Goal: Transaction & Acquisition: Purchase product/service

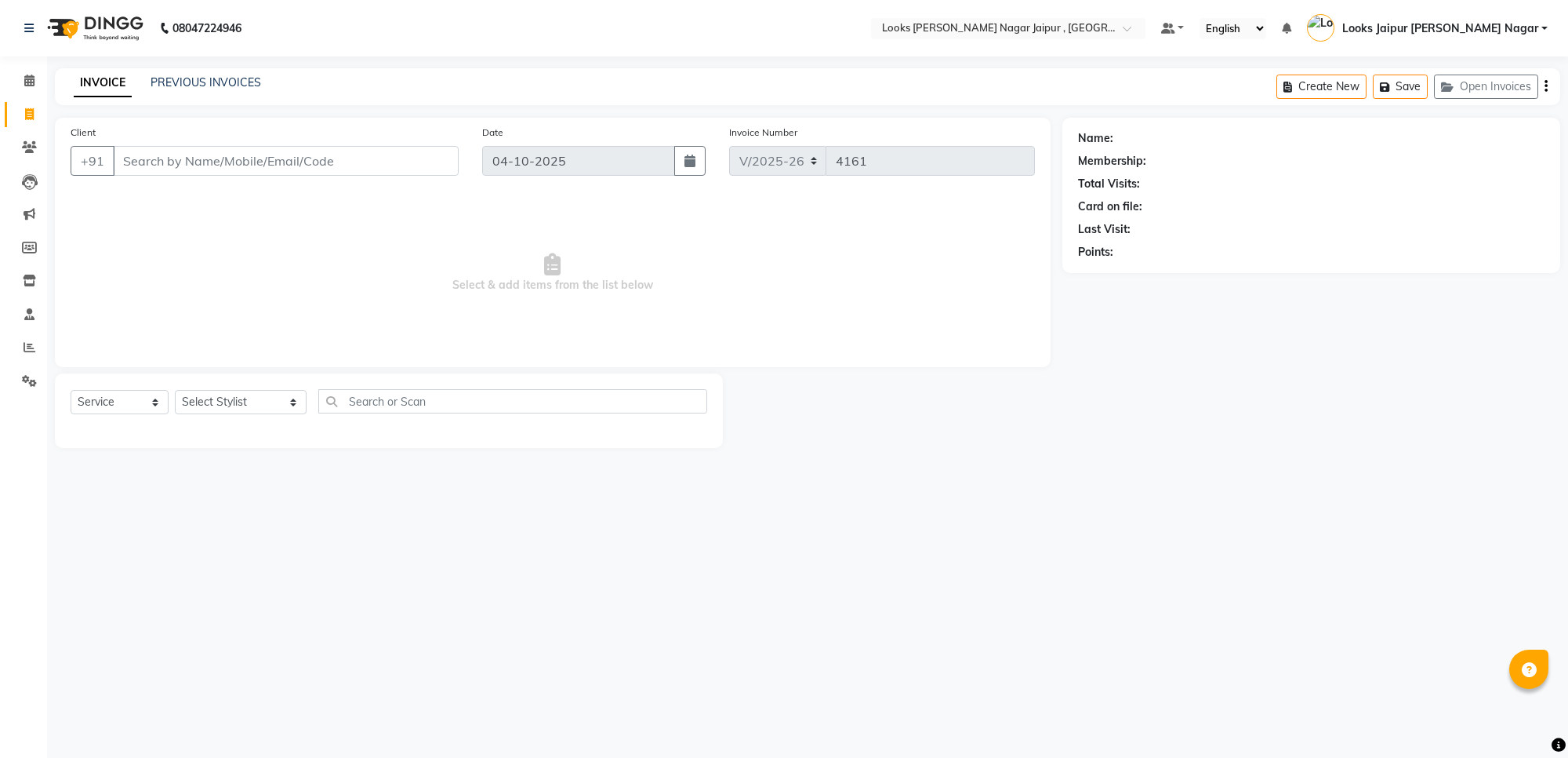
select select "4317"
select select "service"
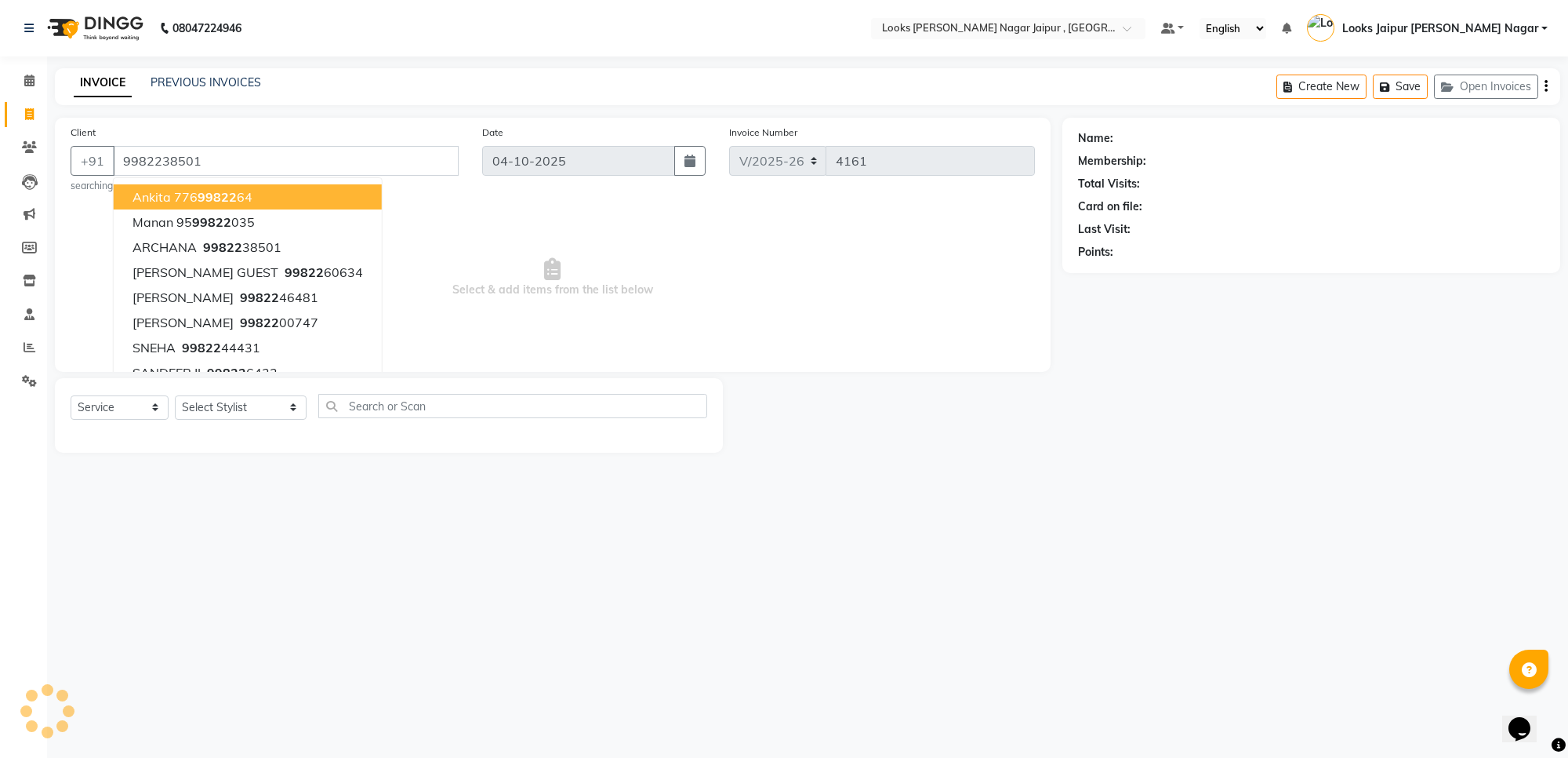
type input "9982238501"
select select "1: Object"
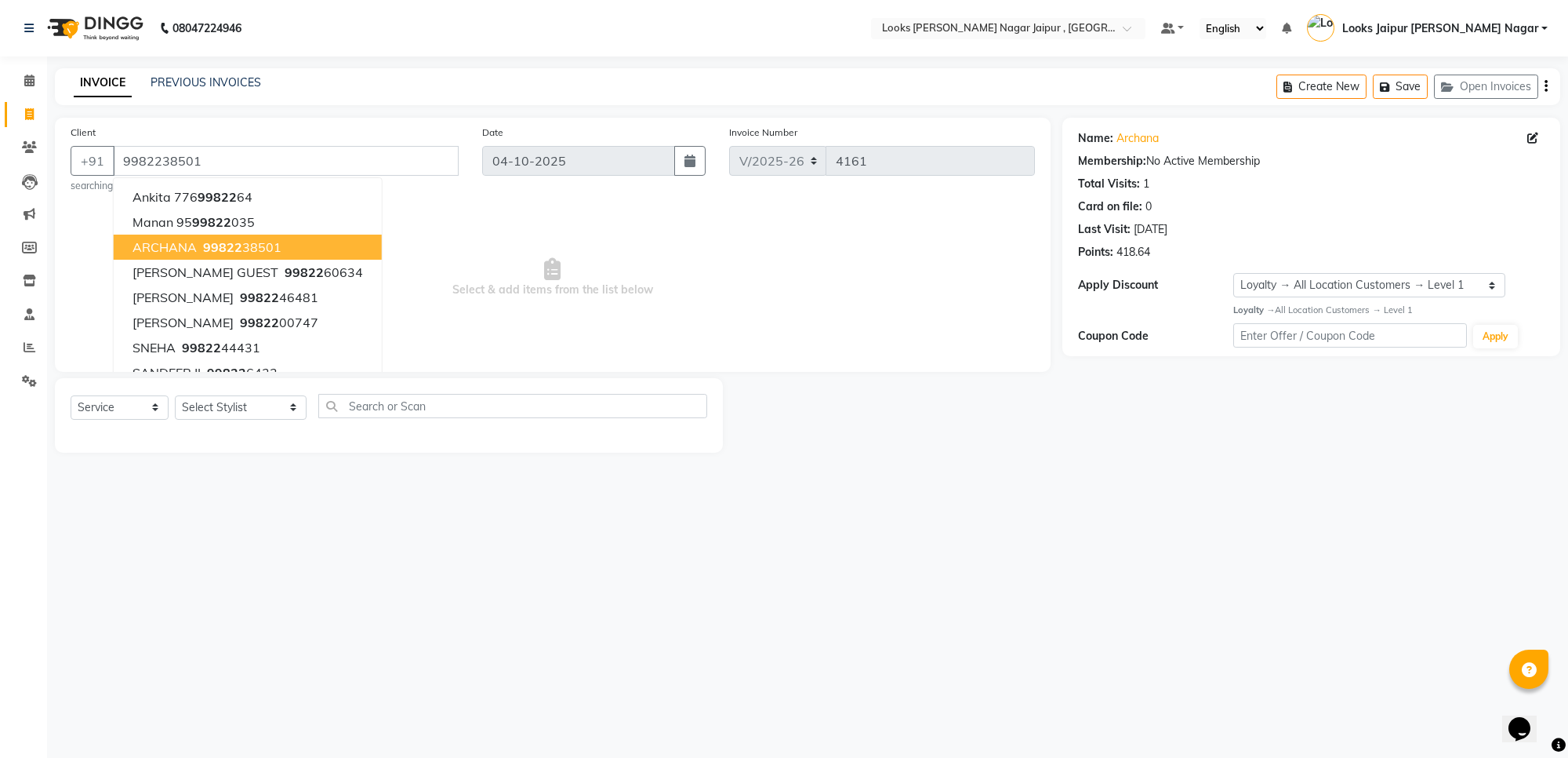
click at [551, 281] on span "Select & add items from the list below" at bounding box center [552, 277] width 964 height 157
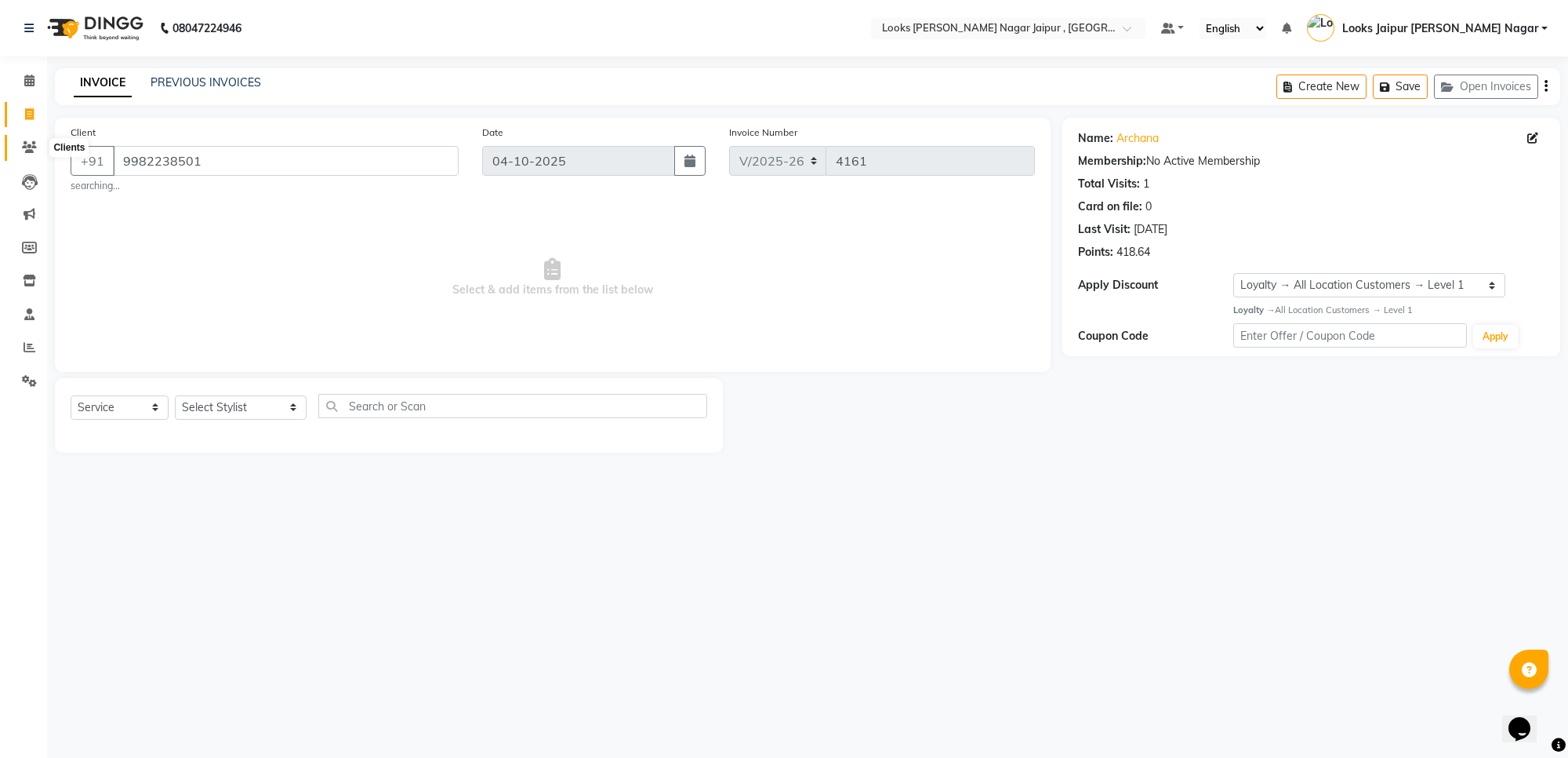
click at [27, 150] on icon at bounding box center [29, 147] width 15 height 12
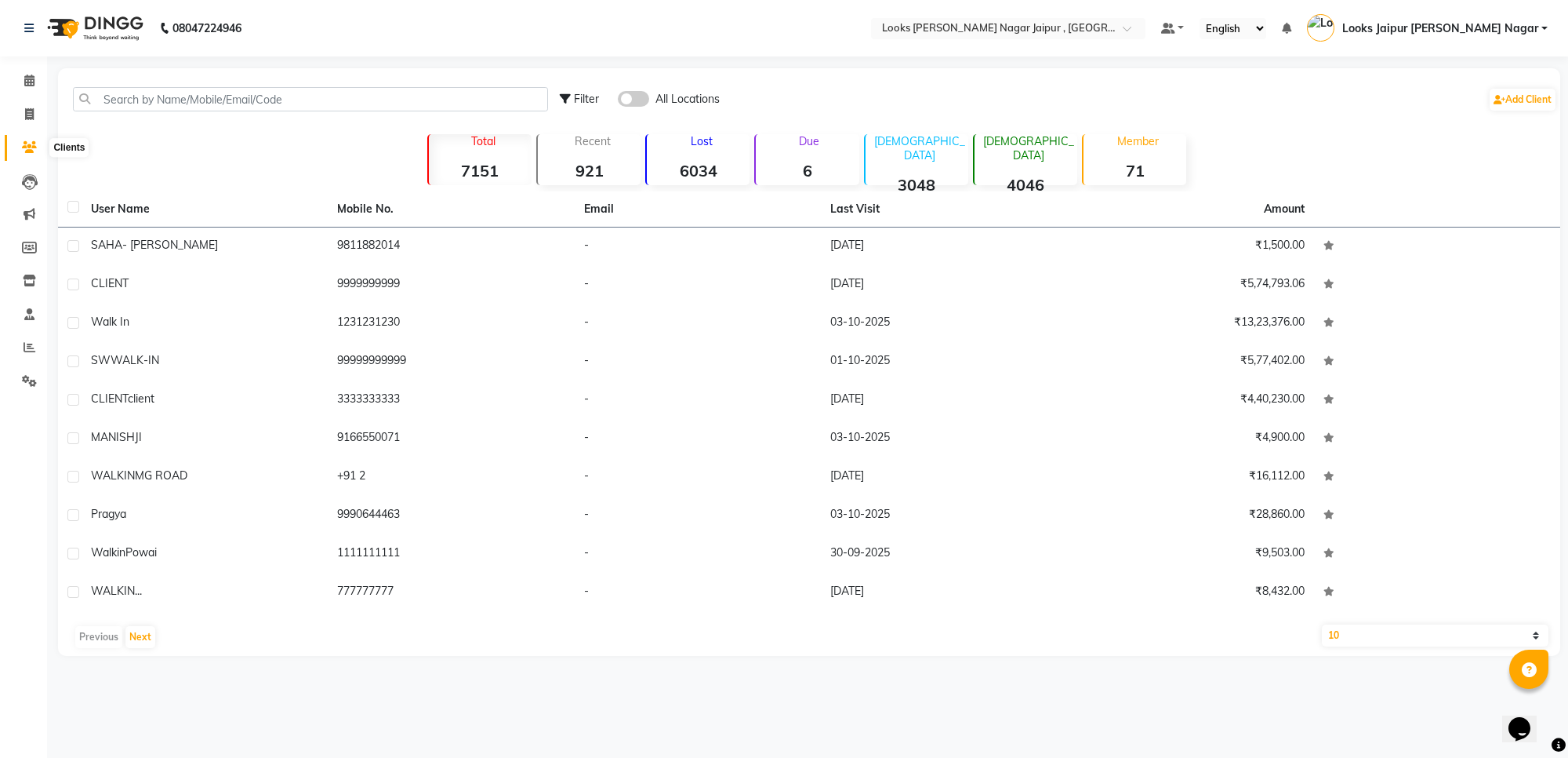
click at [23, 147] on icon at bounding box center [29, 147] width 15 height 12
click at [192, 103] on input "text" at bounding box center [311, 100] width 475 height 24
click at [243, 96] on input "text" at bounding box center [311, 100] width 475 height 24
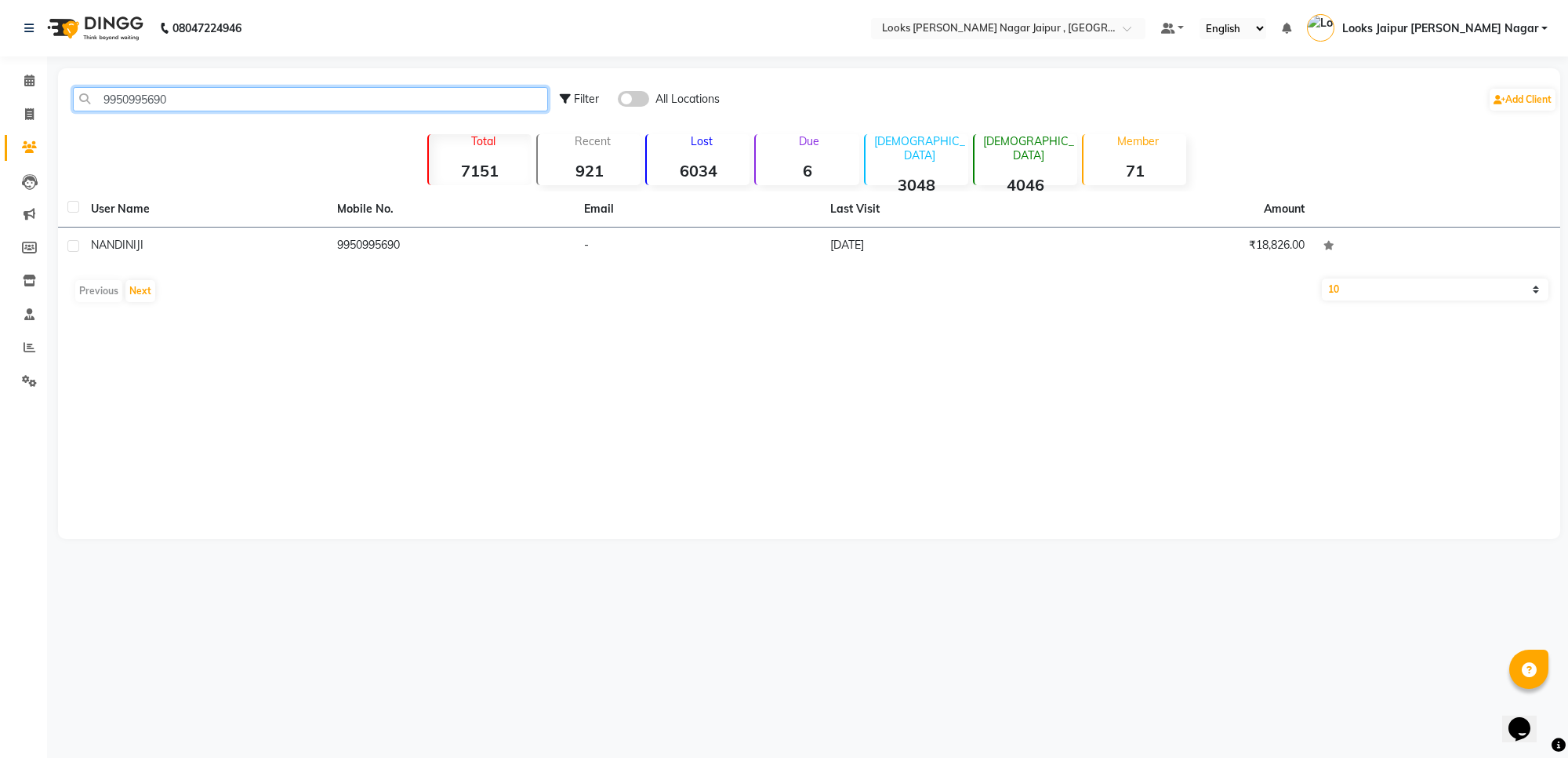
type input "9950995690"
click at [335, 268] on div "User Name Mobile No. Email Last Visit Amount NANDINI JI 9950995690 - [DATE] ₹18…" at bounding box center [809, 251] width 1502 height 118
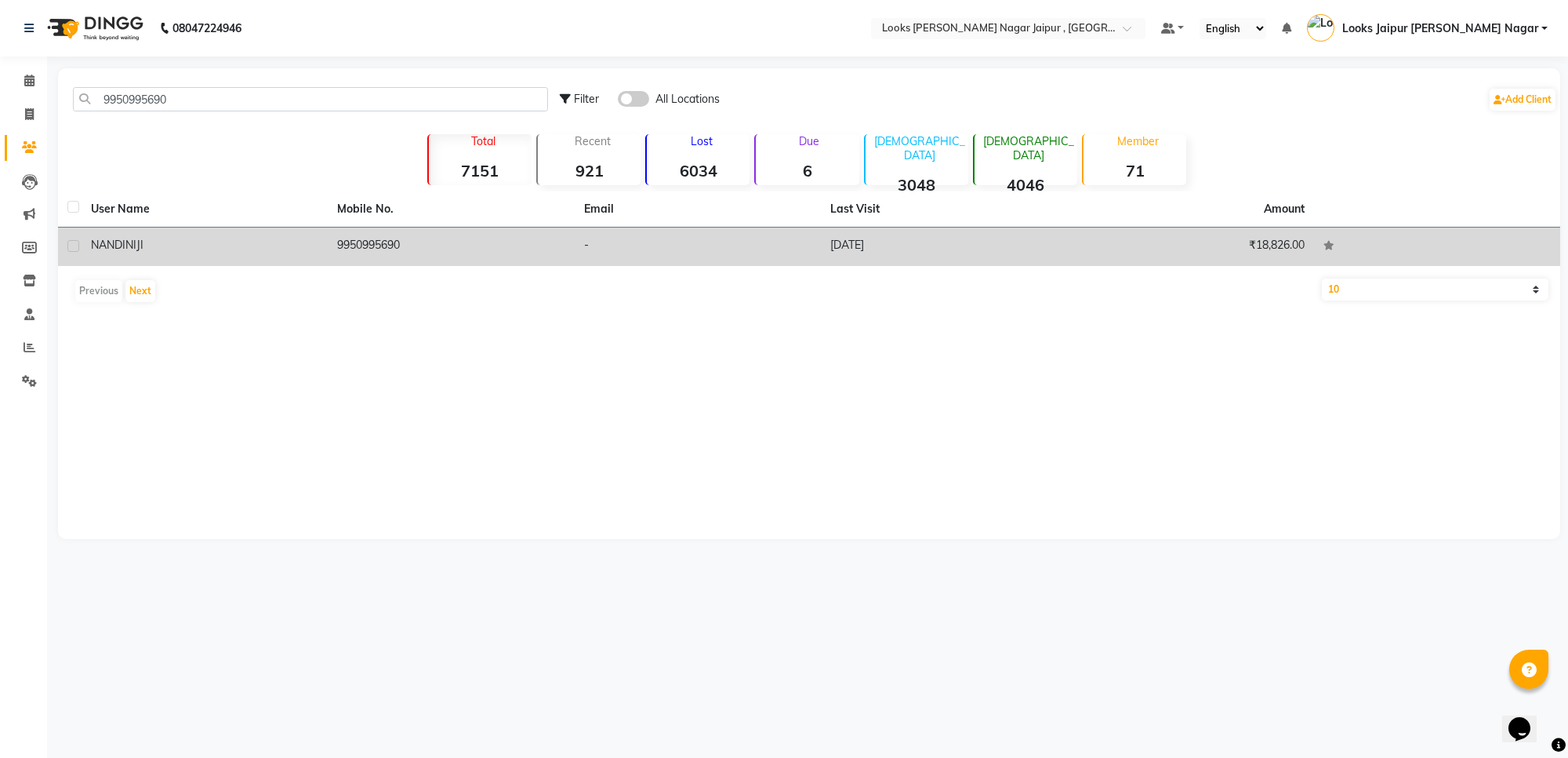
click at [340, 255] on td "9950995690" at bounding box center [451, 246] width 246 height 39
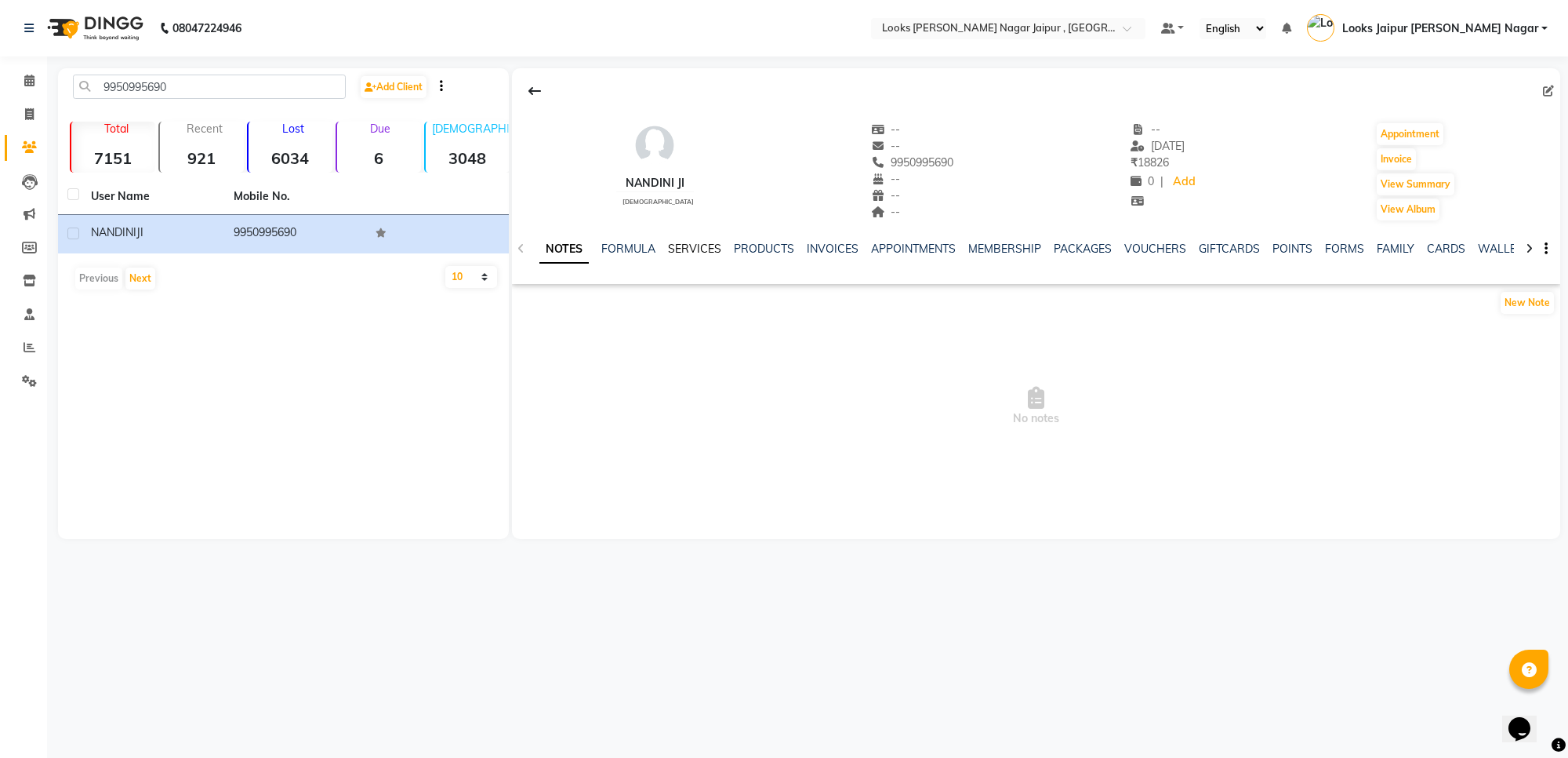
click at [692, 249] on link "SERVICES" at bounding box center [695, 248] width 54 height 14
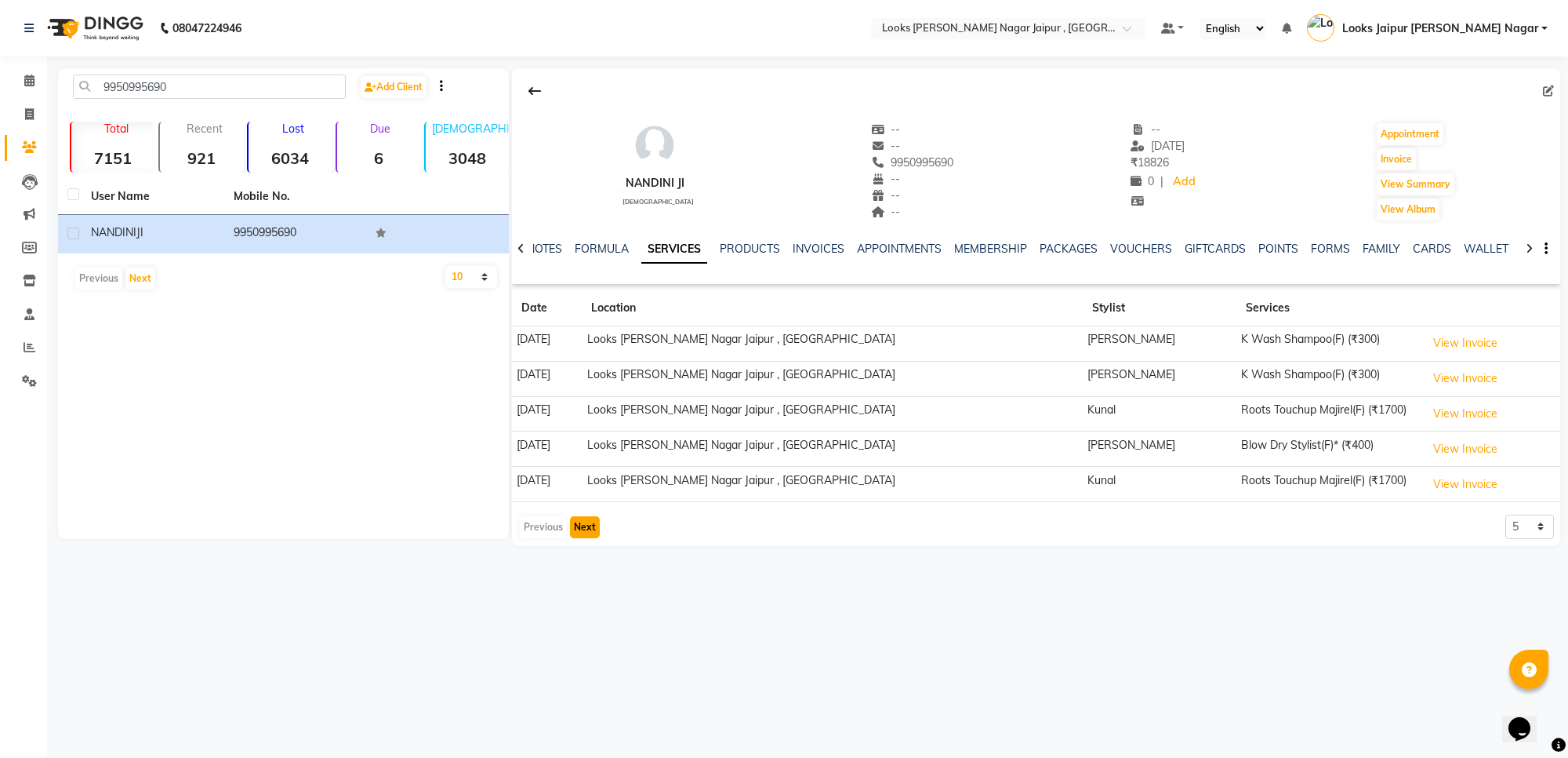
click at [592, 526] on button "Next" at bounding box center [585, 527] width 30 height 22
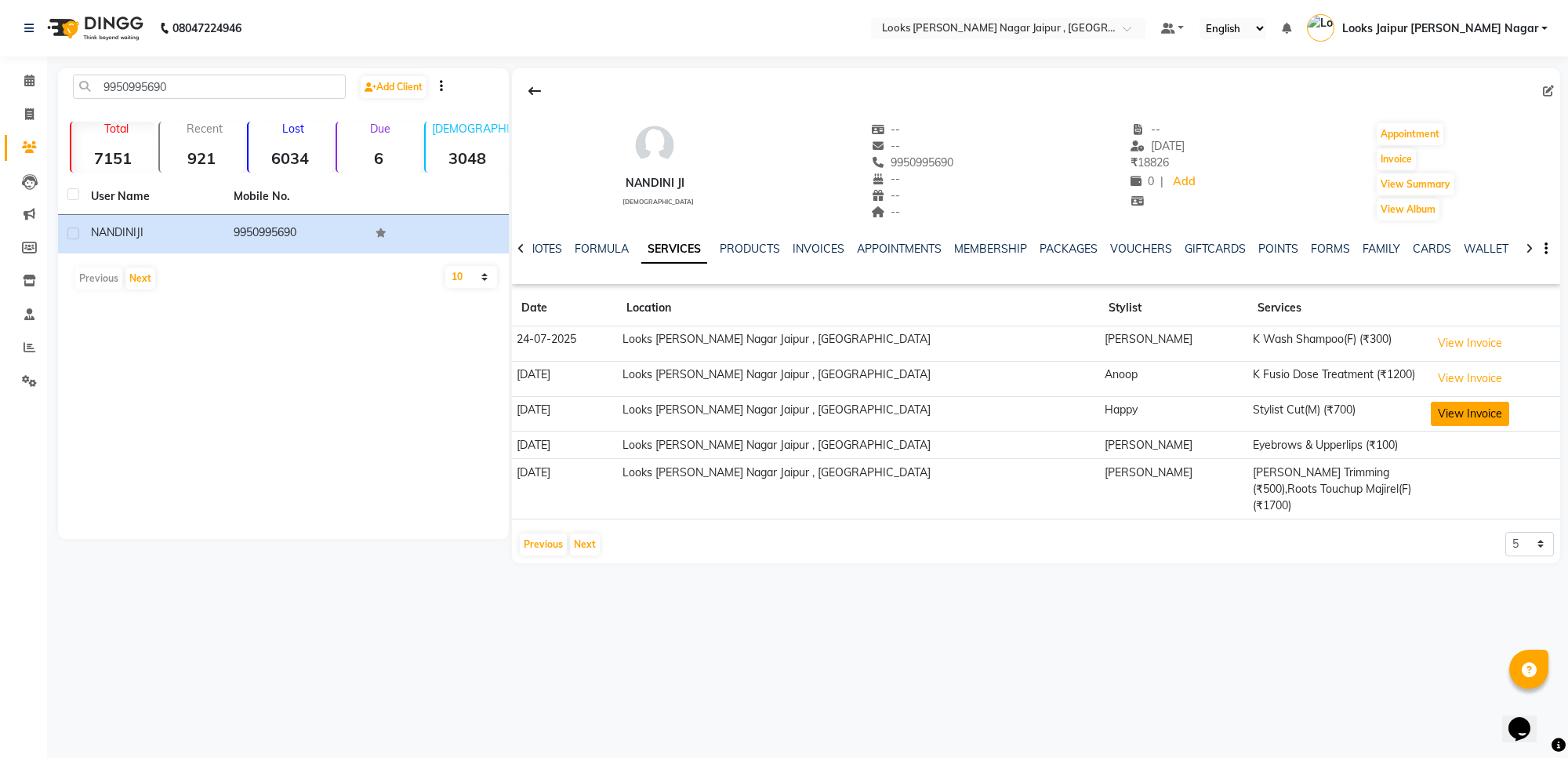
click at [1434, 409] on button "View Invoice" at bounding box center [1470, 414] width 79 height 24
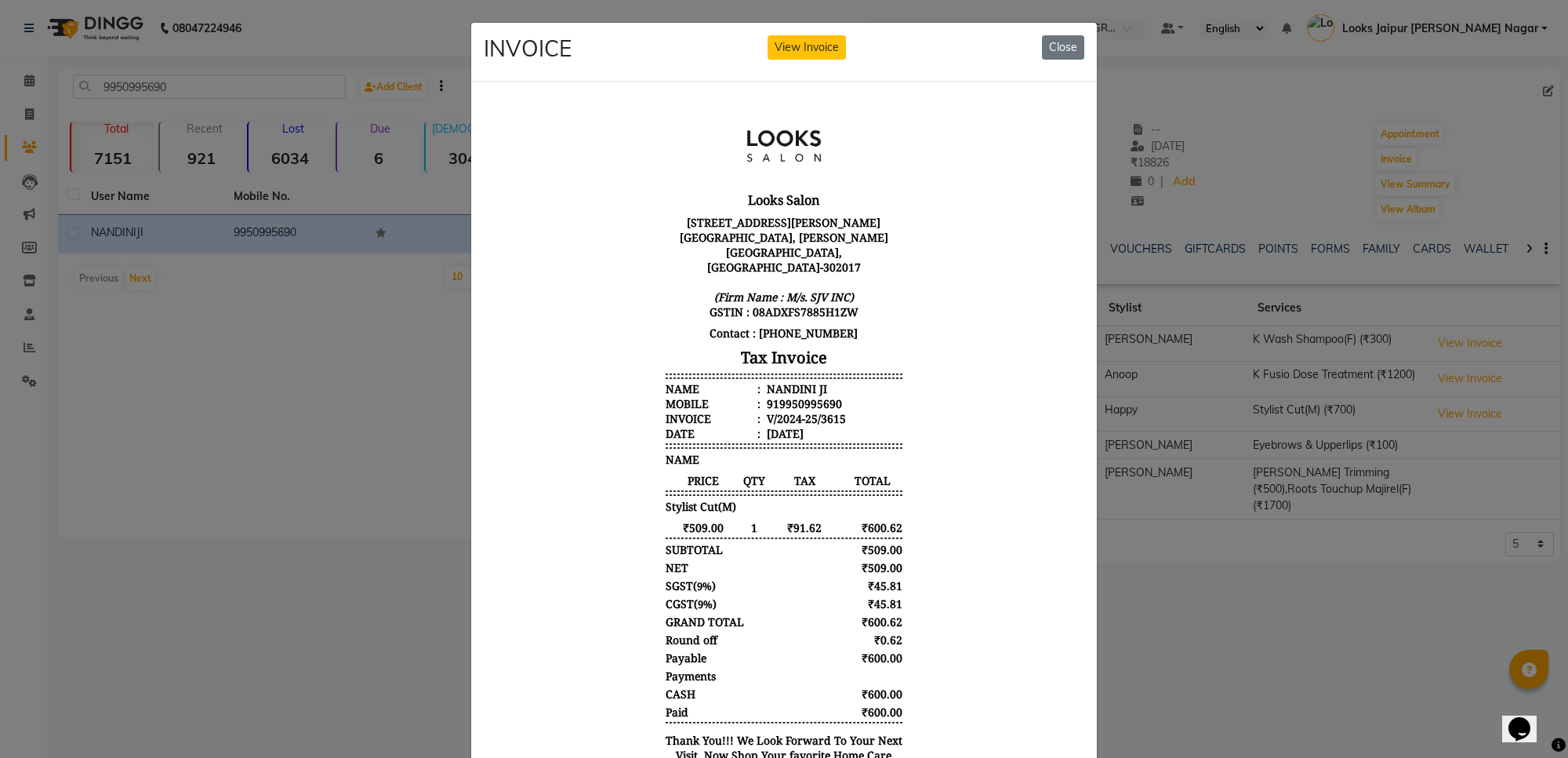
scroll to position [12, 0]
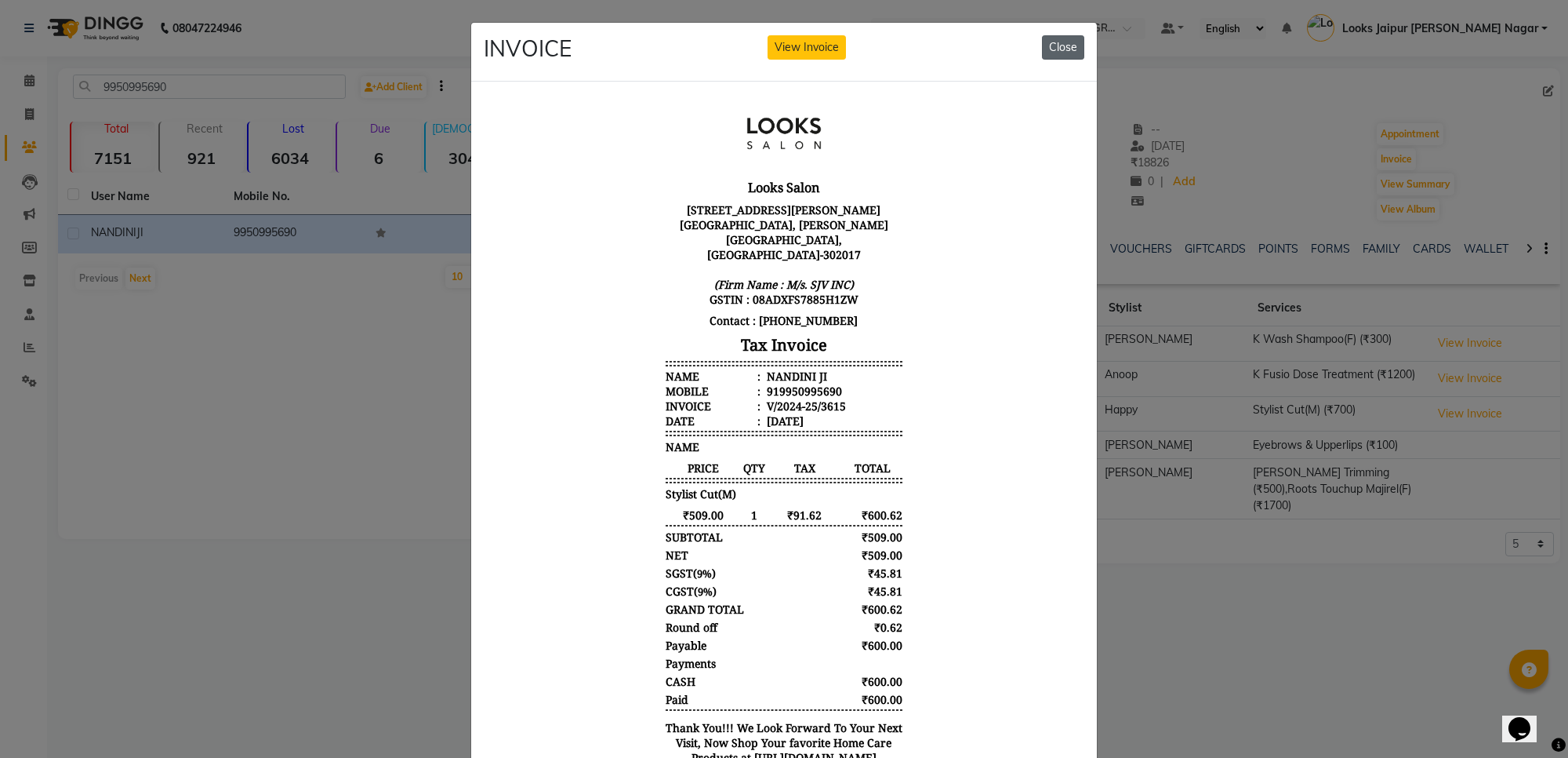
click at [1055, 40] on button "Close" at bounding box center [1063, 48] width 42 height 24
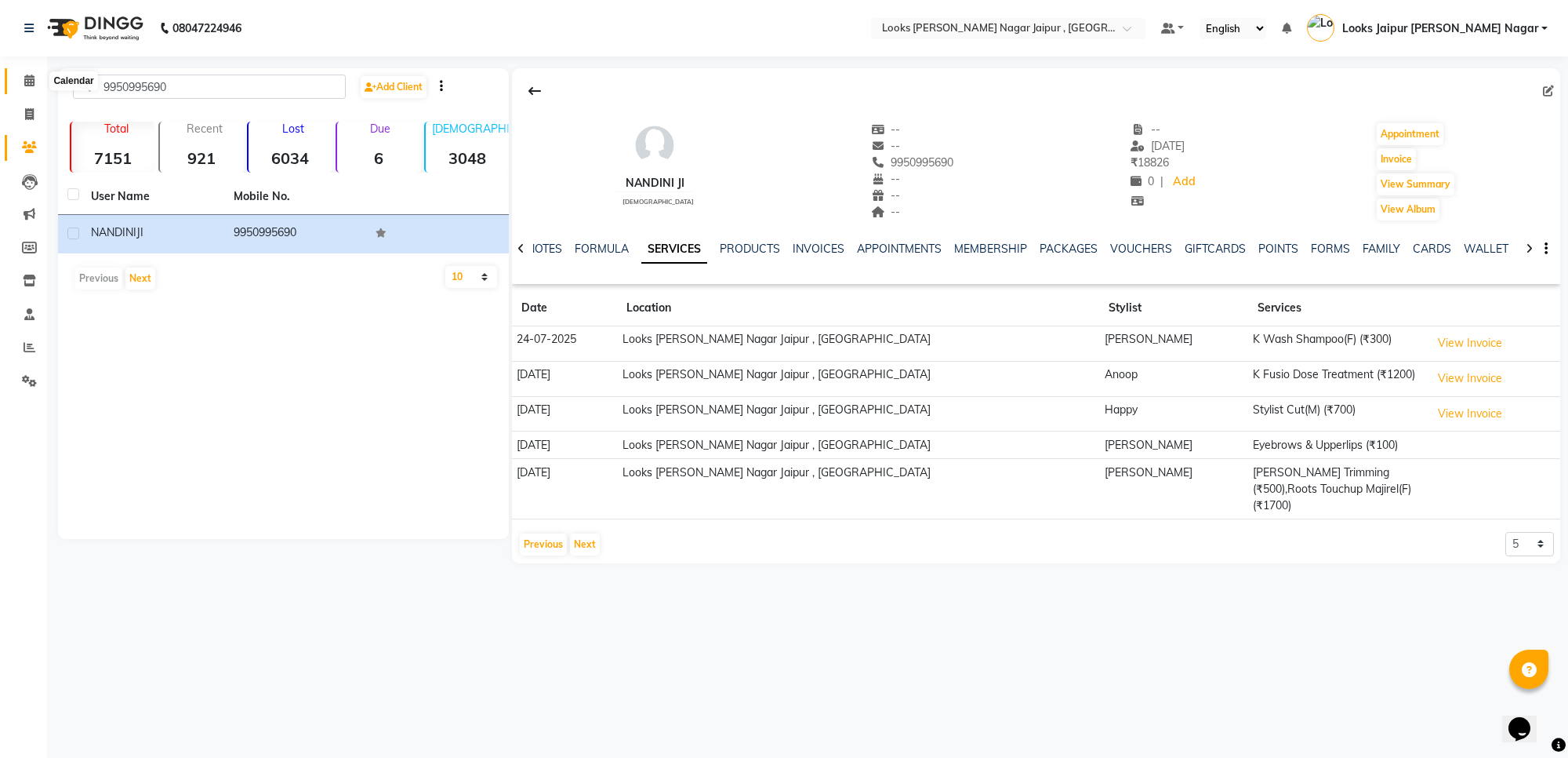
click at [22, 81] on span at bounding box center [29, 81] width 27 height 18
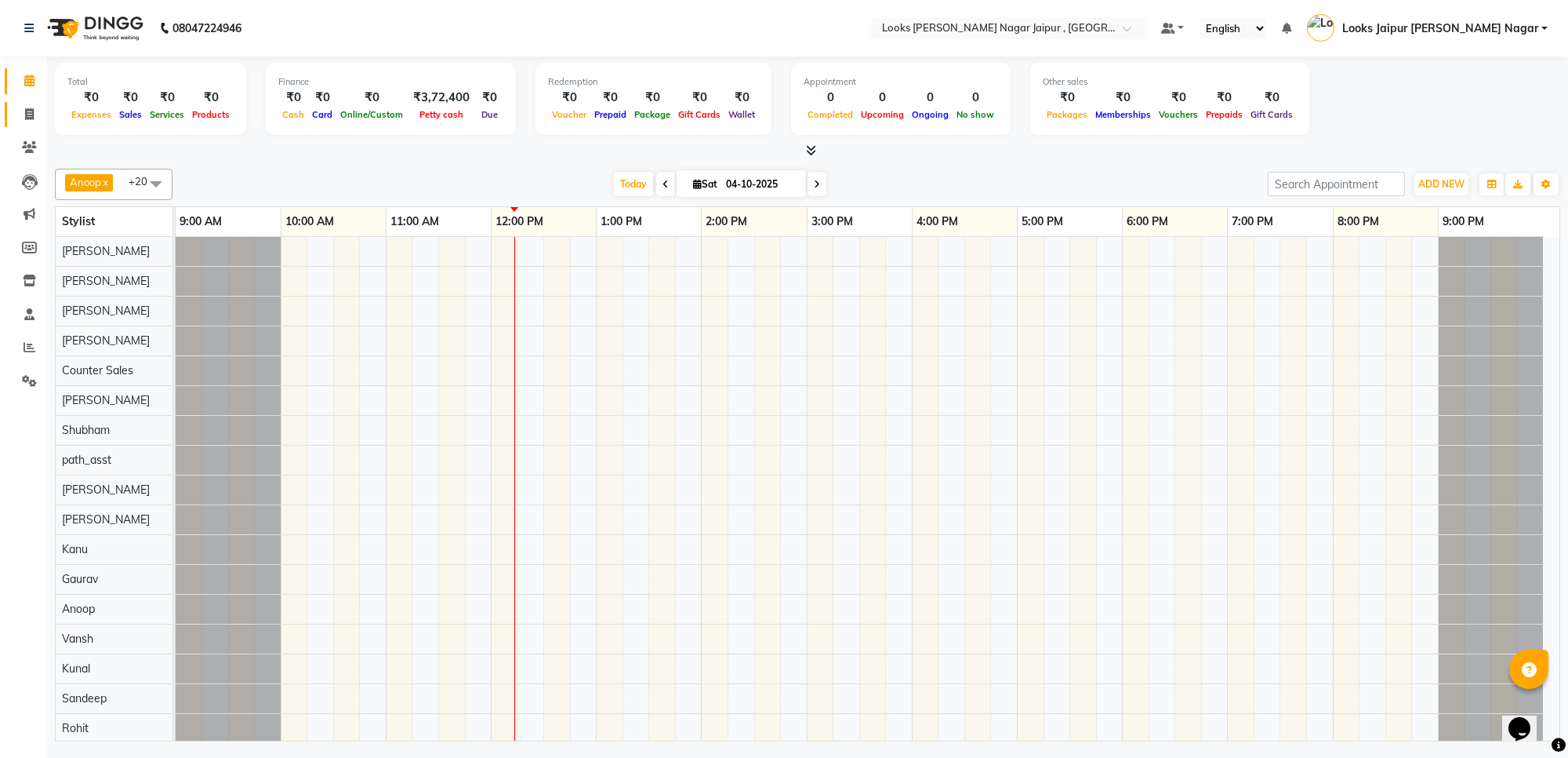
click at [26, 102] on link "Invoice" at bounding box center [23, 116] width 38 height 26
select select "4317"
select select "service"
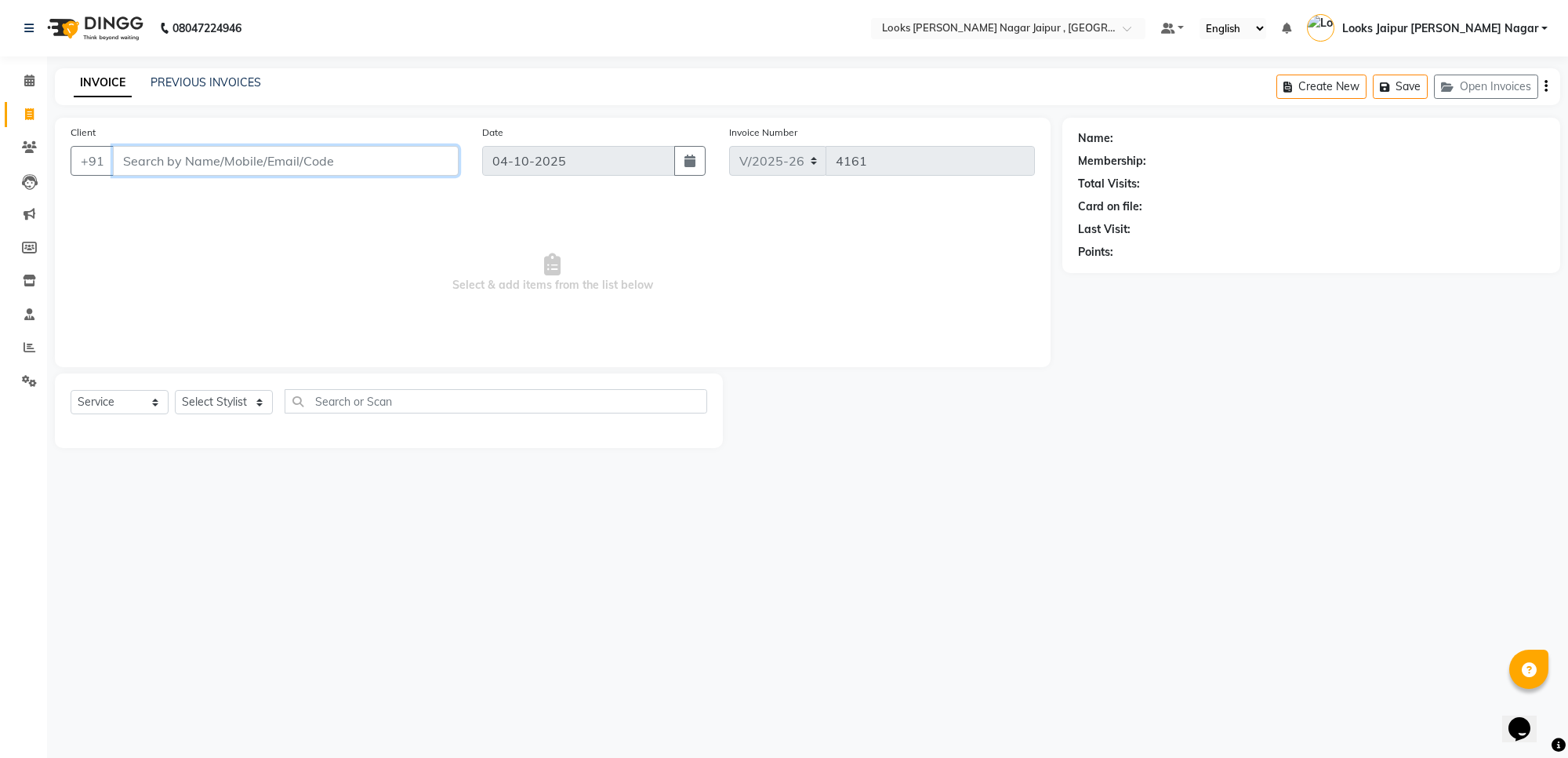
click at [228, 162] on input "Client" at bounding box center [285, 161] width 346 height 30
type input "9015785098"
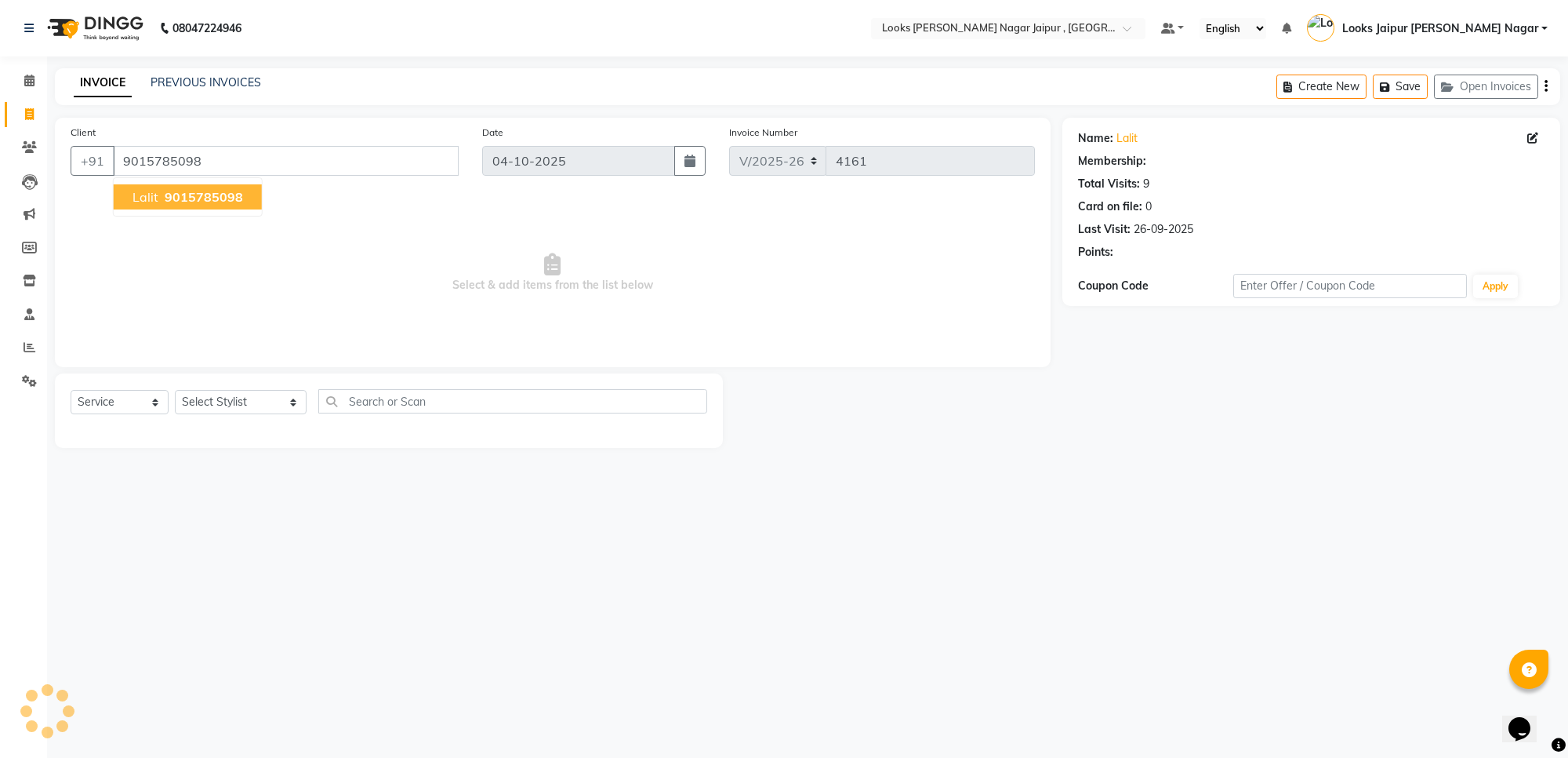
select select "1: Object"
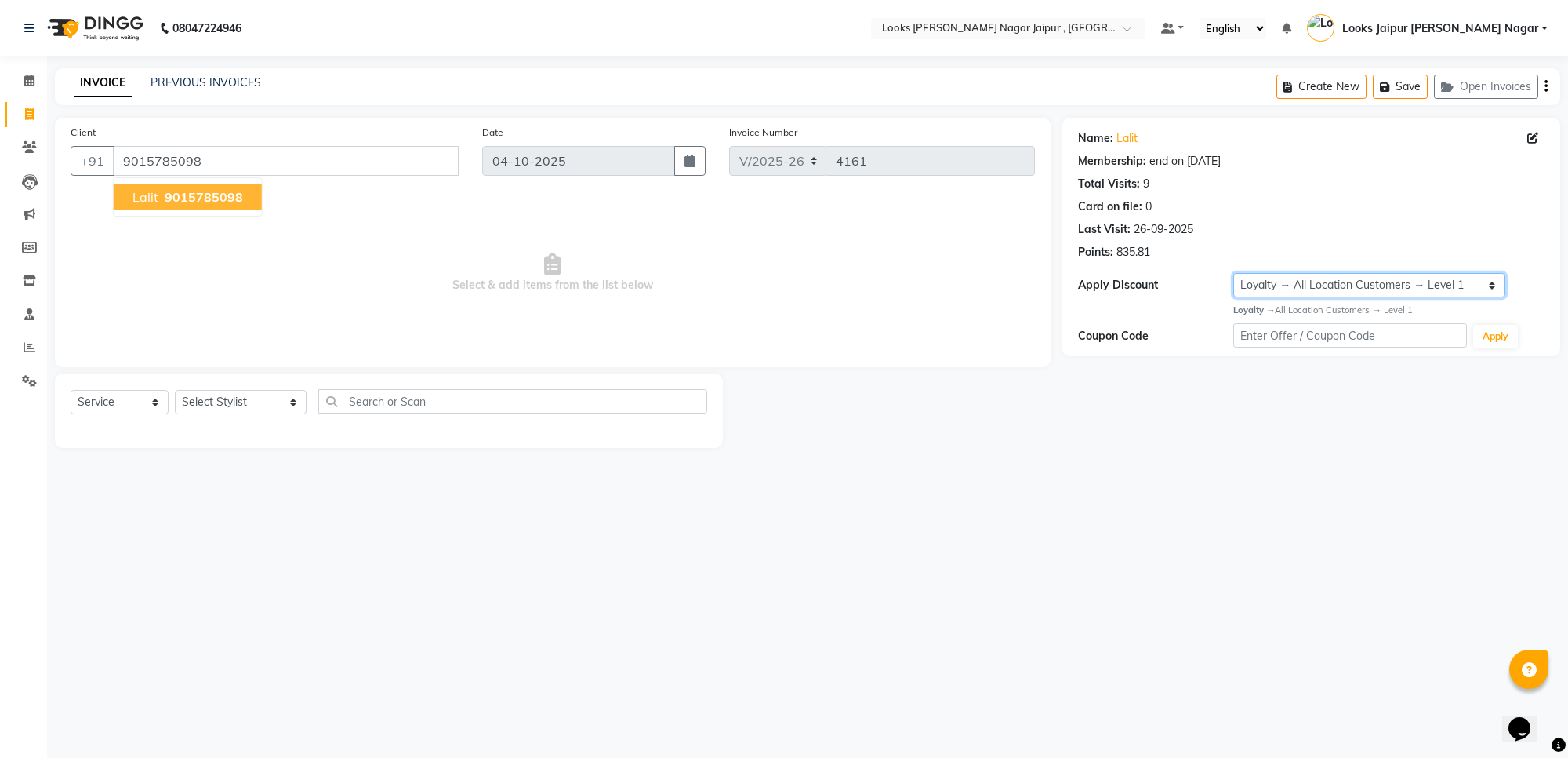
click at [1239, 275] on select "Select Membership → LSPL Membership@20% Loyalty → All Location Customers → Leve…" at bounding box center [1370, 286] width 272 height 24
drag, startPoint x: 123, startPoint y: 155, endPoint x: 293, endPoint y: 165, distance: 170.3
click at [293, 165] on input "9015785098" at bounding box center [285, 161] width 346 height 30
click at [10, 350] on link "Reports" at bounding box center [23, 348] width 38 height 26
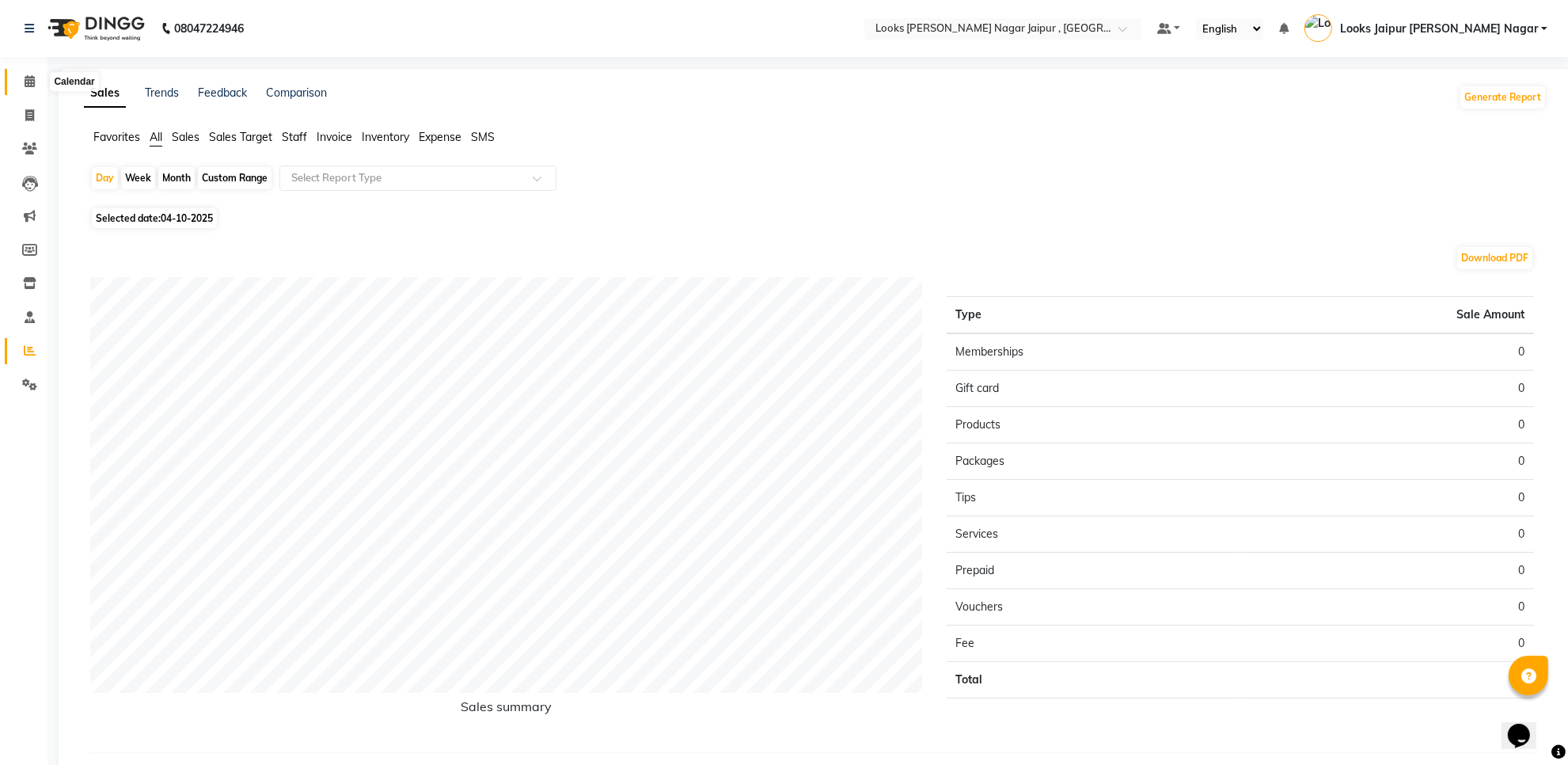
click at [16, 81] on span at bounding box center [29, 82] width 27 height 18
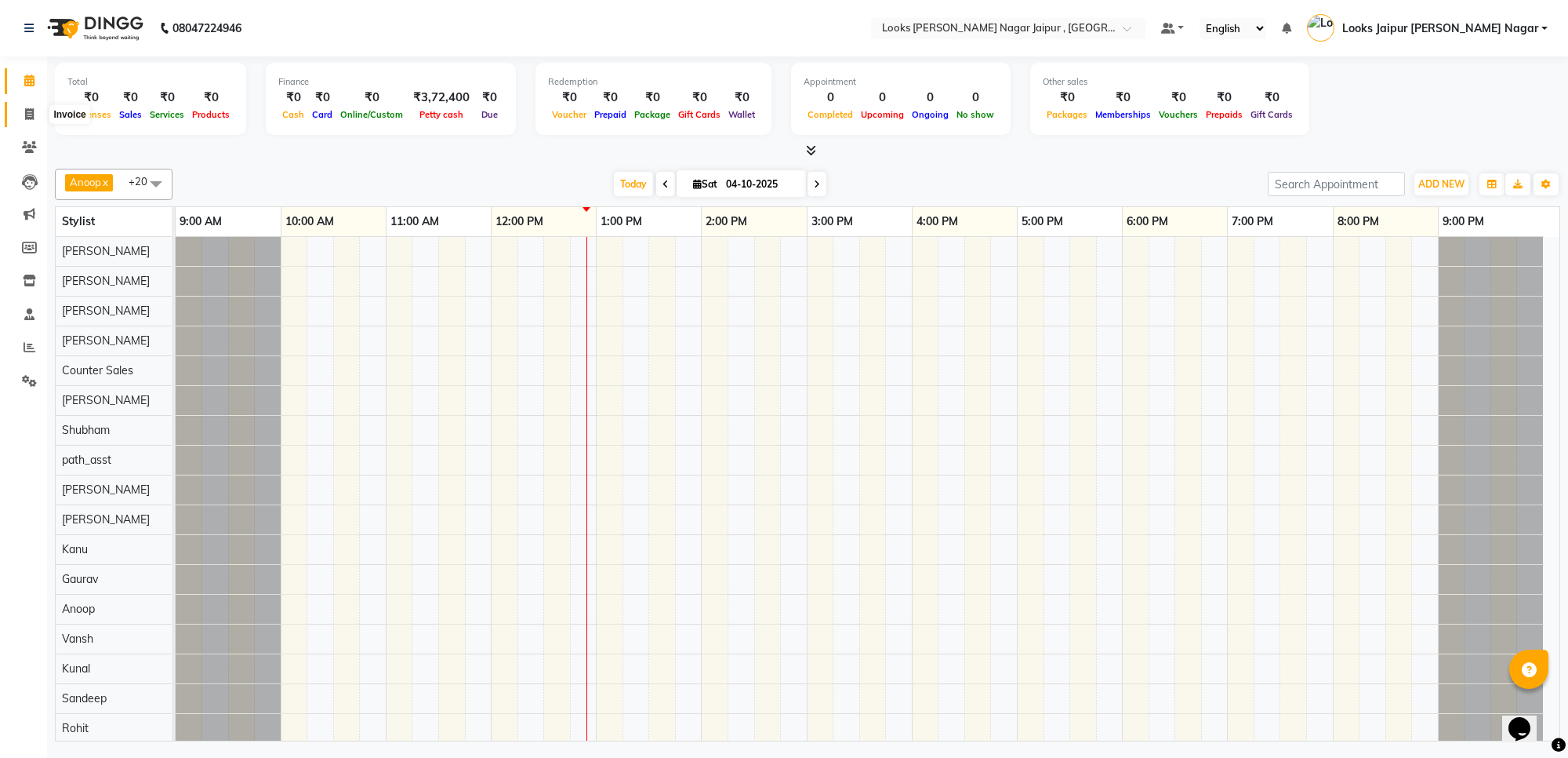
click at [16, 107] on span at bounding box center [29, 115] width 27 height 18
select select "service"
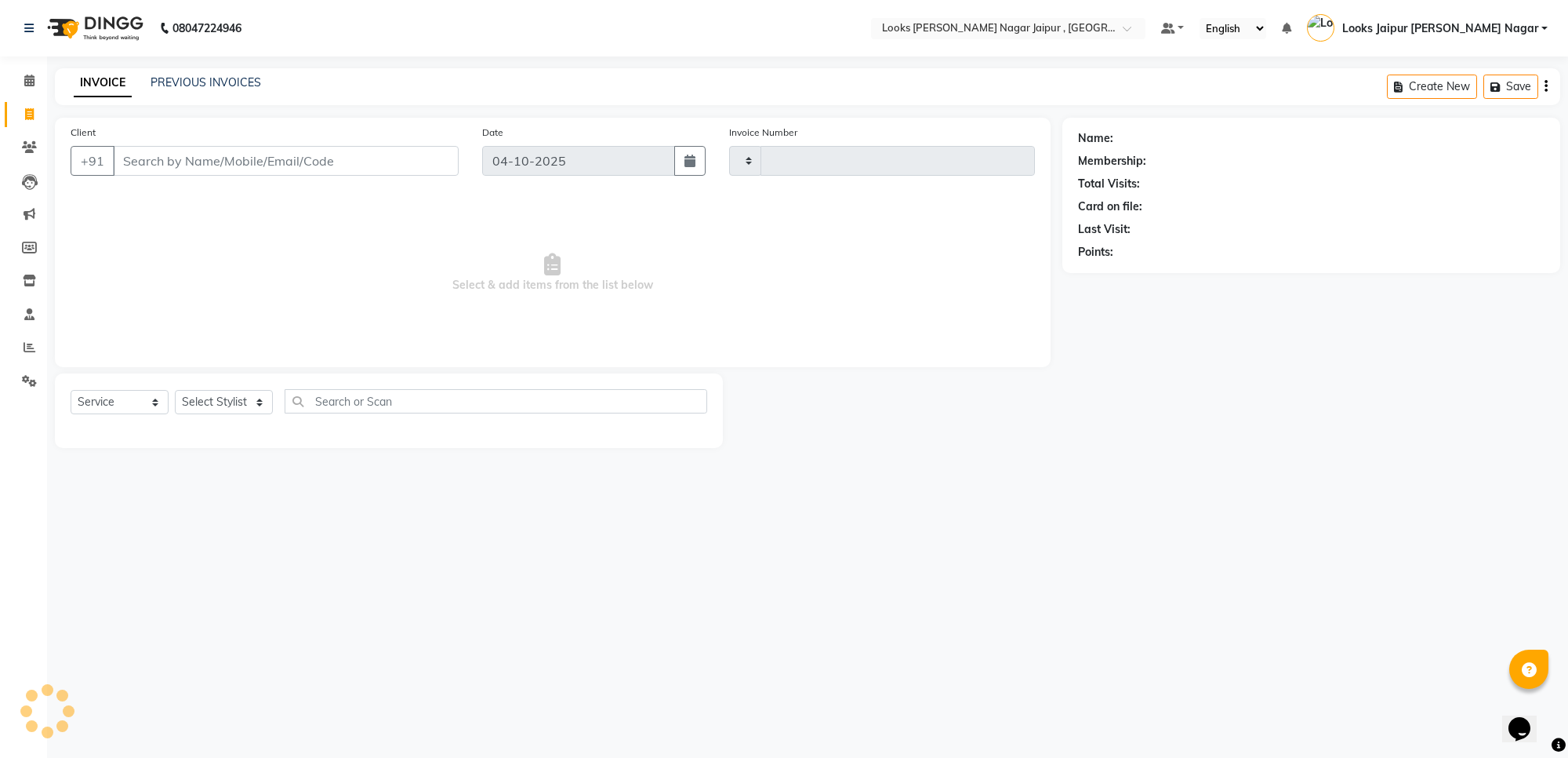
type input "4161"
select select "4317"
click at [12, 88] on link "Calendar" at bounding box center [23, 82] width 38 height 26
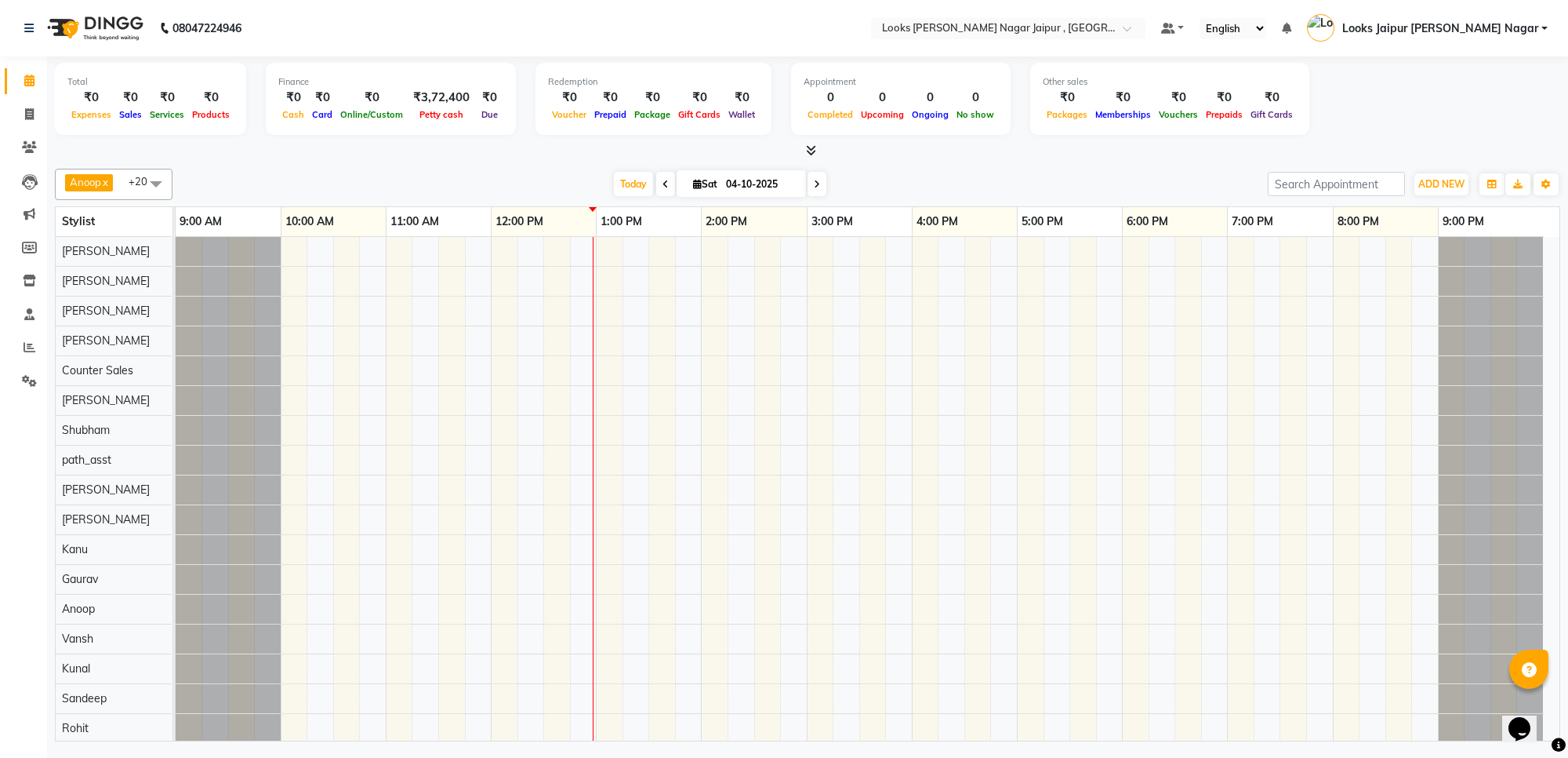
click at [811, 145] on icon at bounding box center [811, 150] width 10 height 12
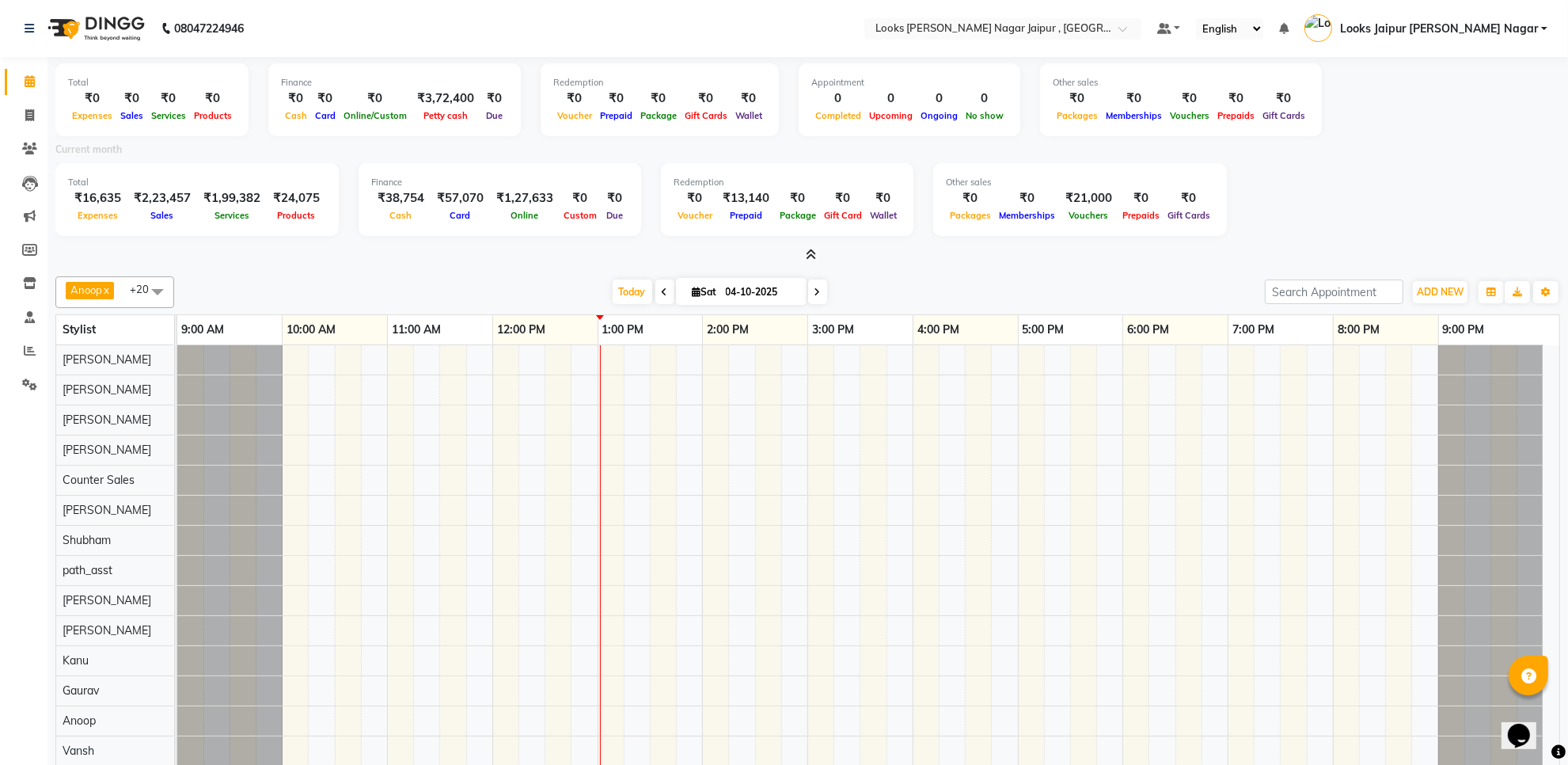
drag, startPoint x: 0, startPoint y: 281, endPoint x: 147, endPoint y: 191, distance: 172.4
click at [67, 238] on app-home "08047224946 Select Location × Looks [PERSON_NAME] Nagar Jaipur , Jaipur Default…" at bounding box center [784, 428] width 1568 height 858
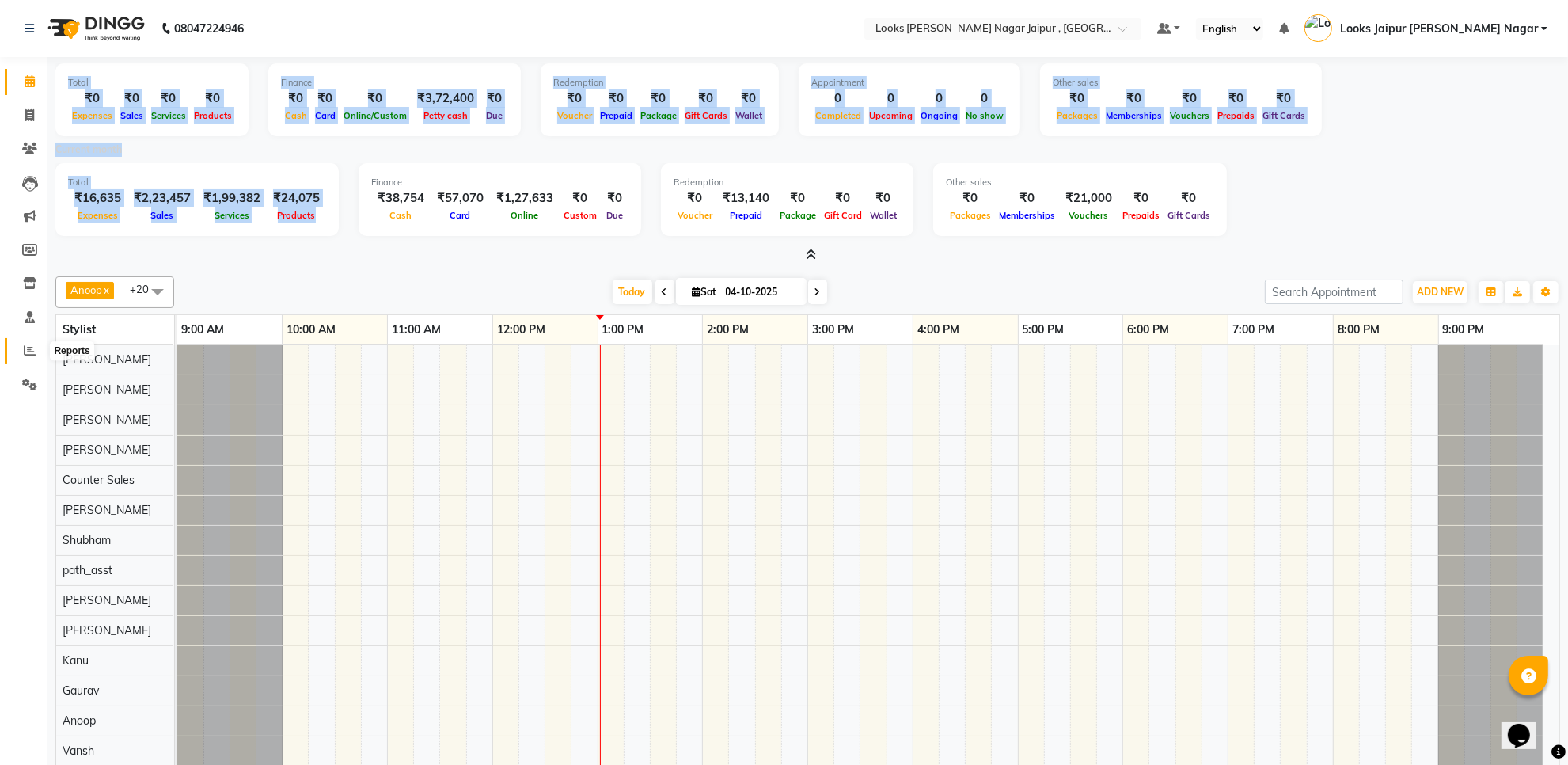
click at [31, 346] on icon at bounding box center [29, 350] width 12 height 12
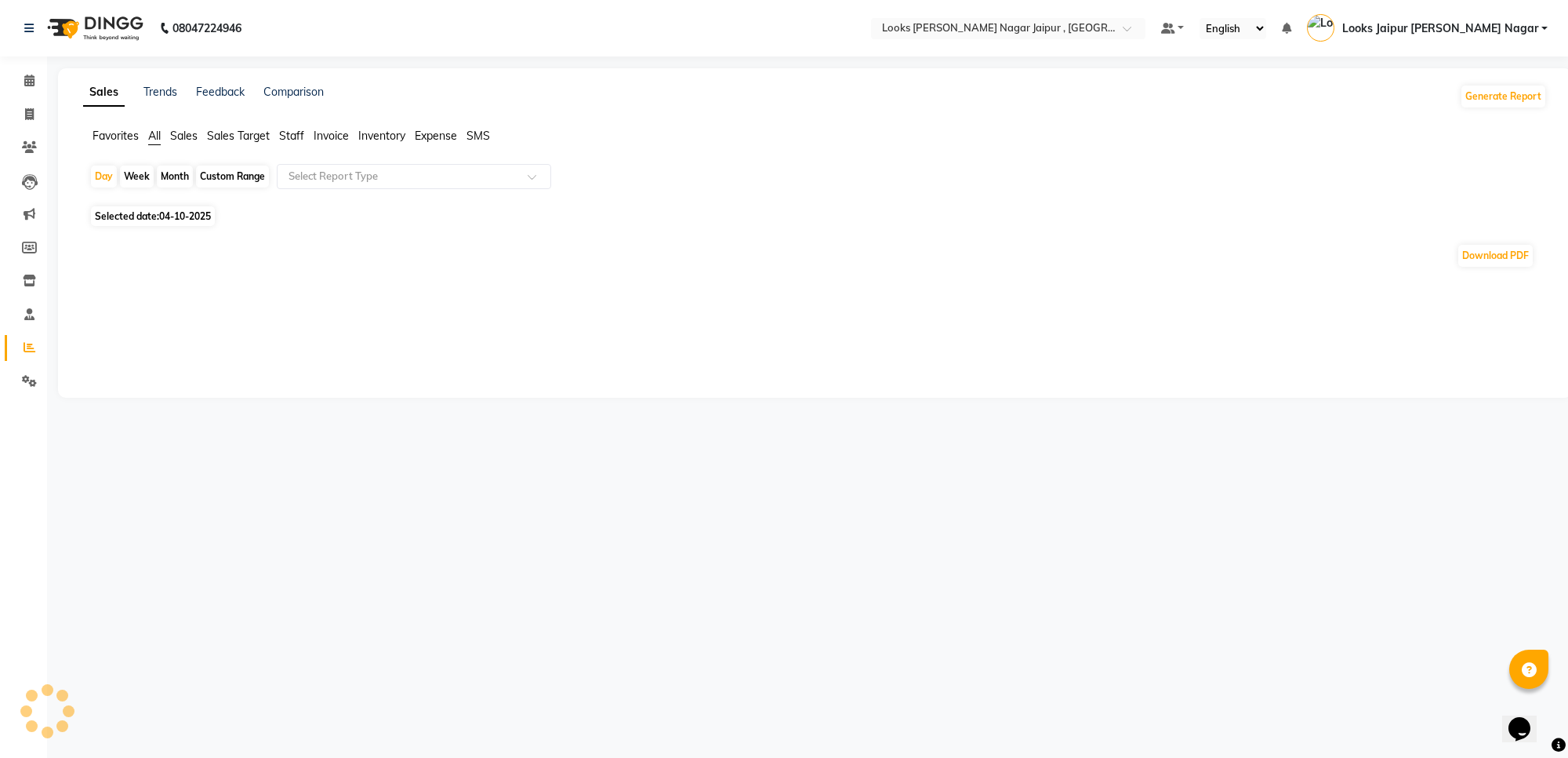
click at [291, 131] on span "Staff" at bounding box center [291, 135] width 25 height 14
click at [164, 205] on span "04-10-2025" at bounding box center [185, 207] width 52 height 12
select select "10"
select select "2025"
click at [201, 217] on div "Day Week Month Custom Range Select Report Type Selected date: [DATE] ★ [PERSON_…" at bounding box center [815, 281] width 1464 height 233
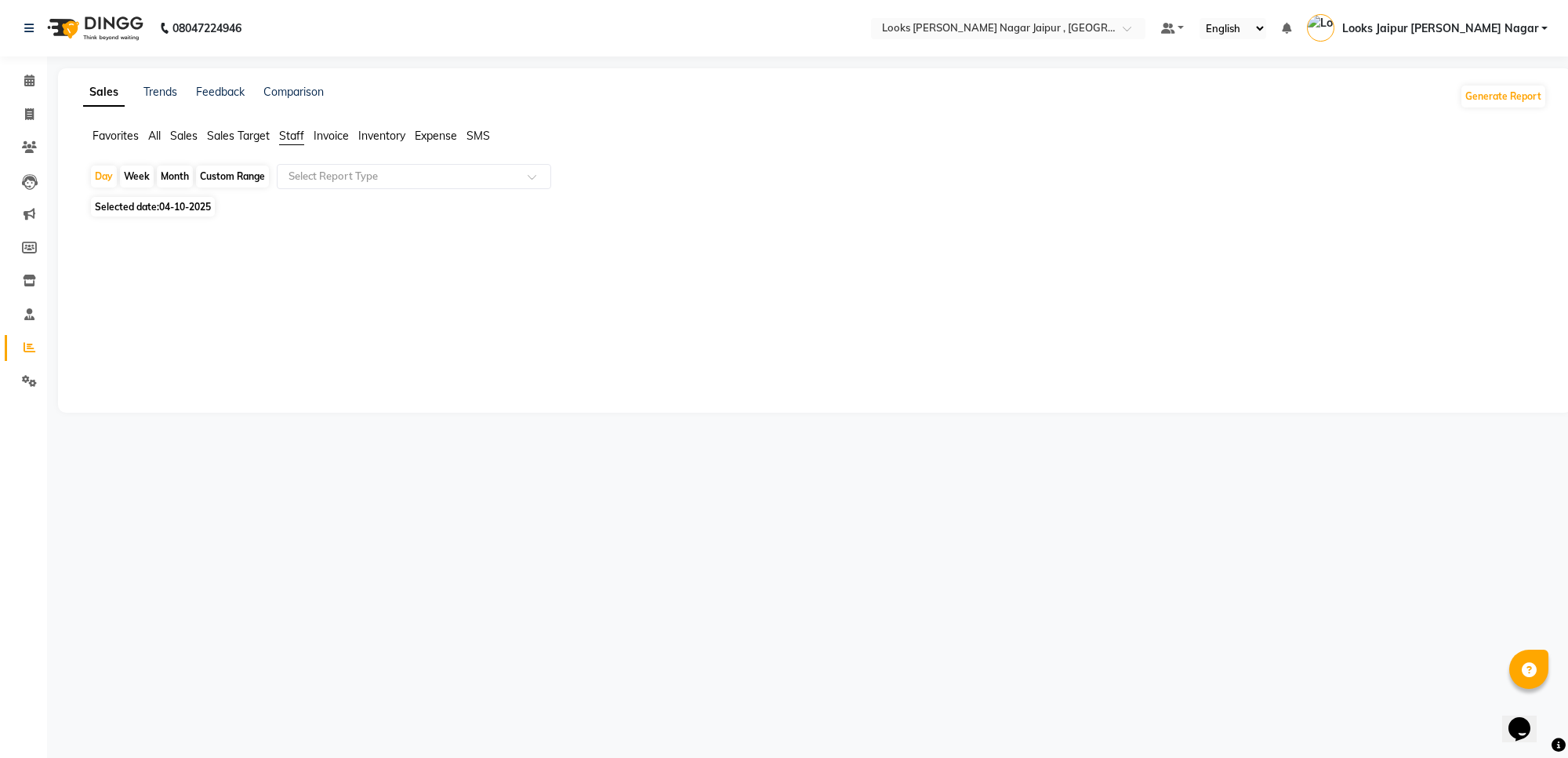
click at [201, 209] on span "04-10-2025" at bounding box center [185, 207] width 52 height 12
select select "10"
select select "2025"
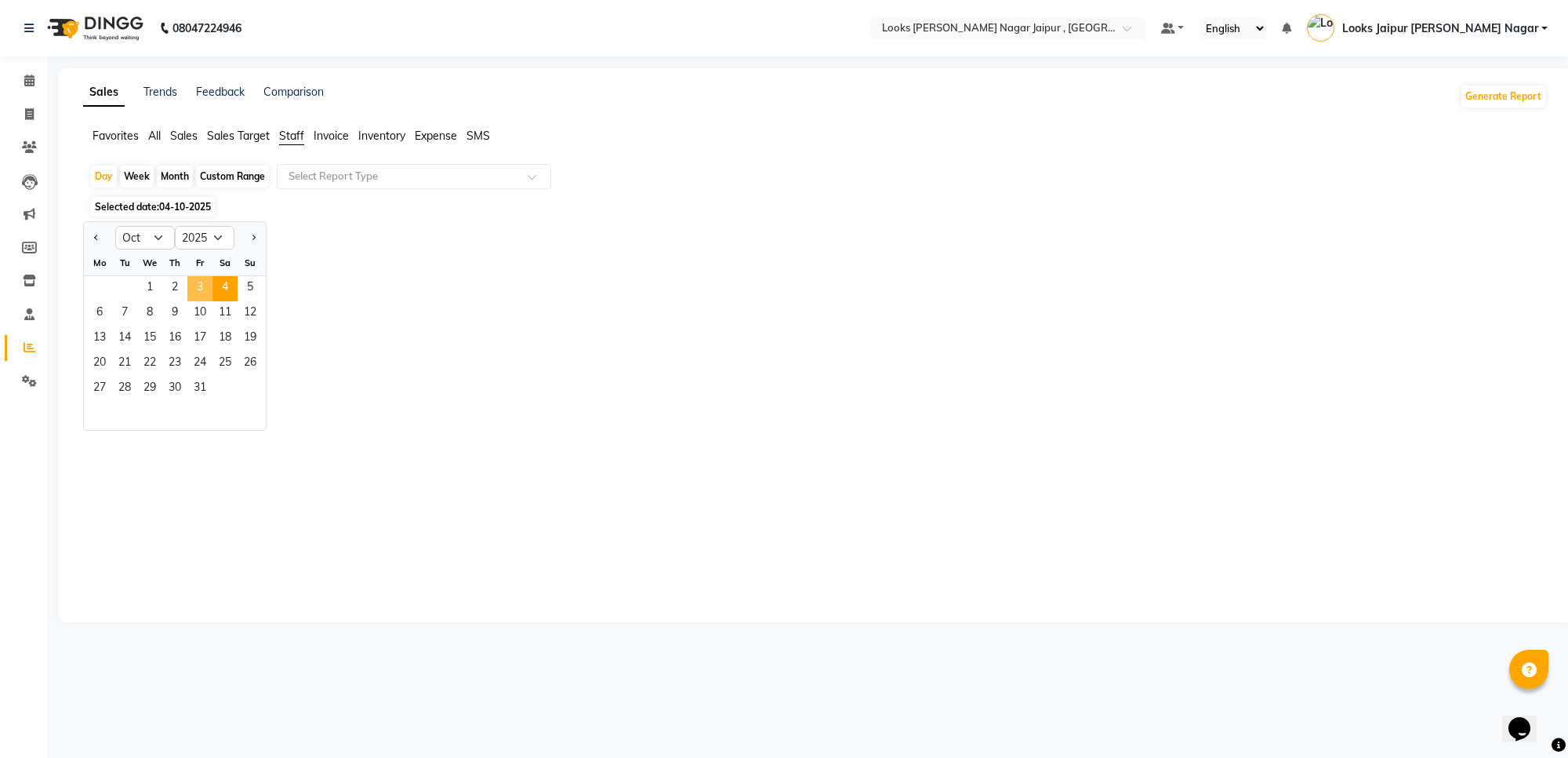
click at [200, 295] on span "3" at bounding box center [200, 288] width 25 height 25
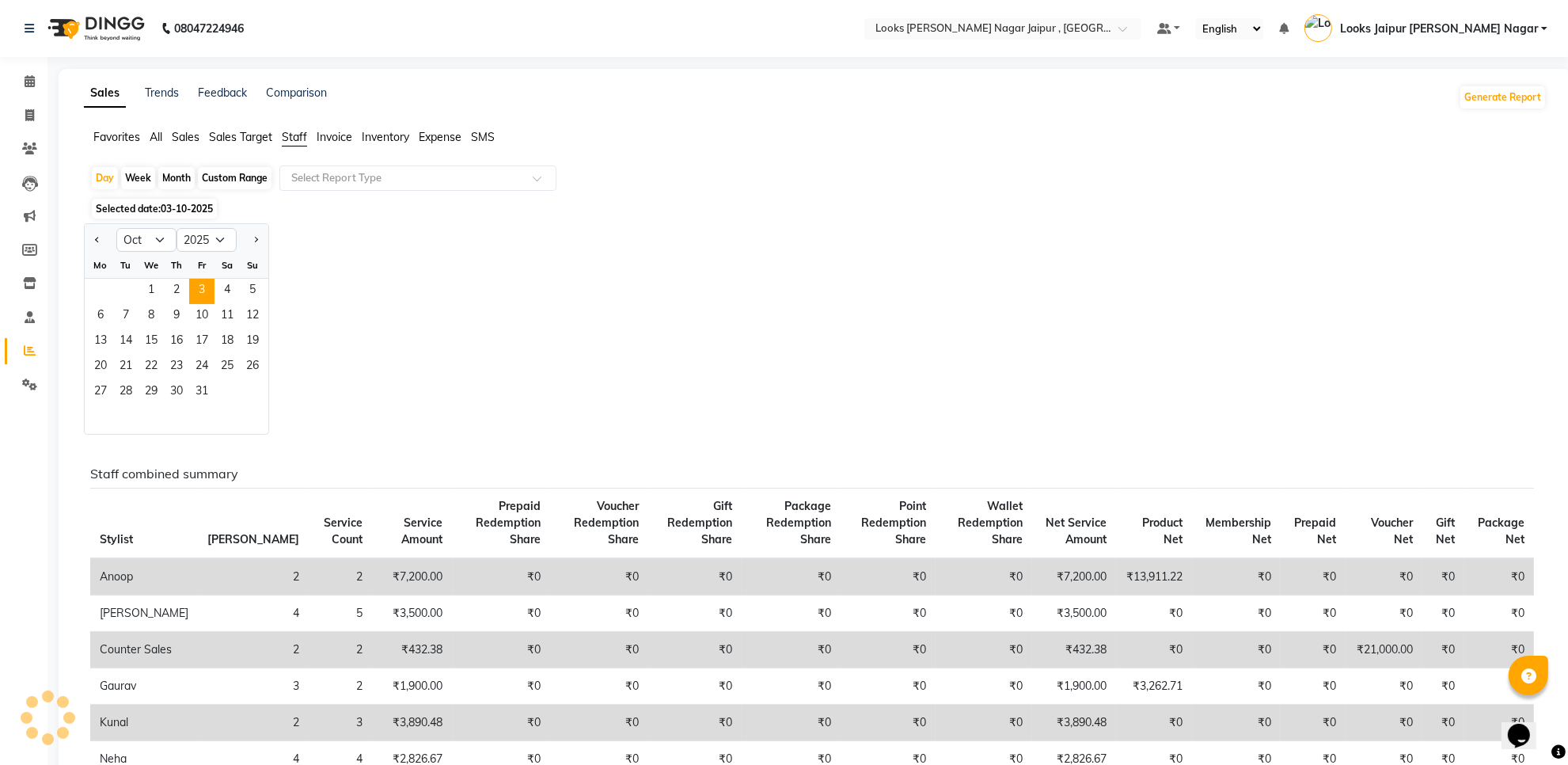
click at [516, 264] on div "Jan Feb Mar Apr May Jun [DATE] Aug Sep Oct Nov [DATE] 2016 2017 2018 2019 2020 …" at bounding box center [815, 329] width 1462 height 211
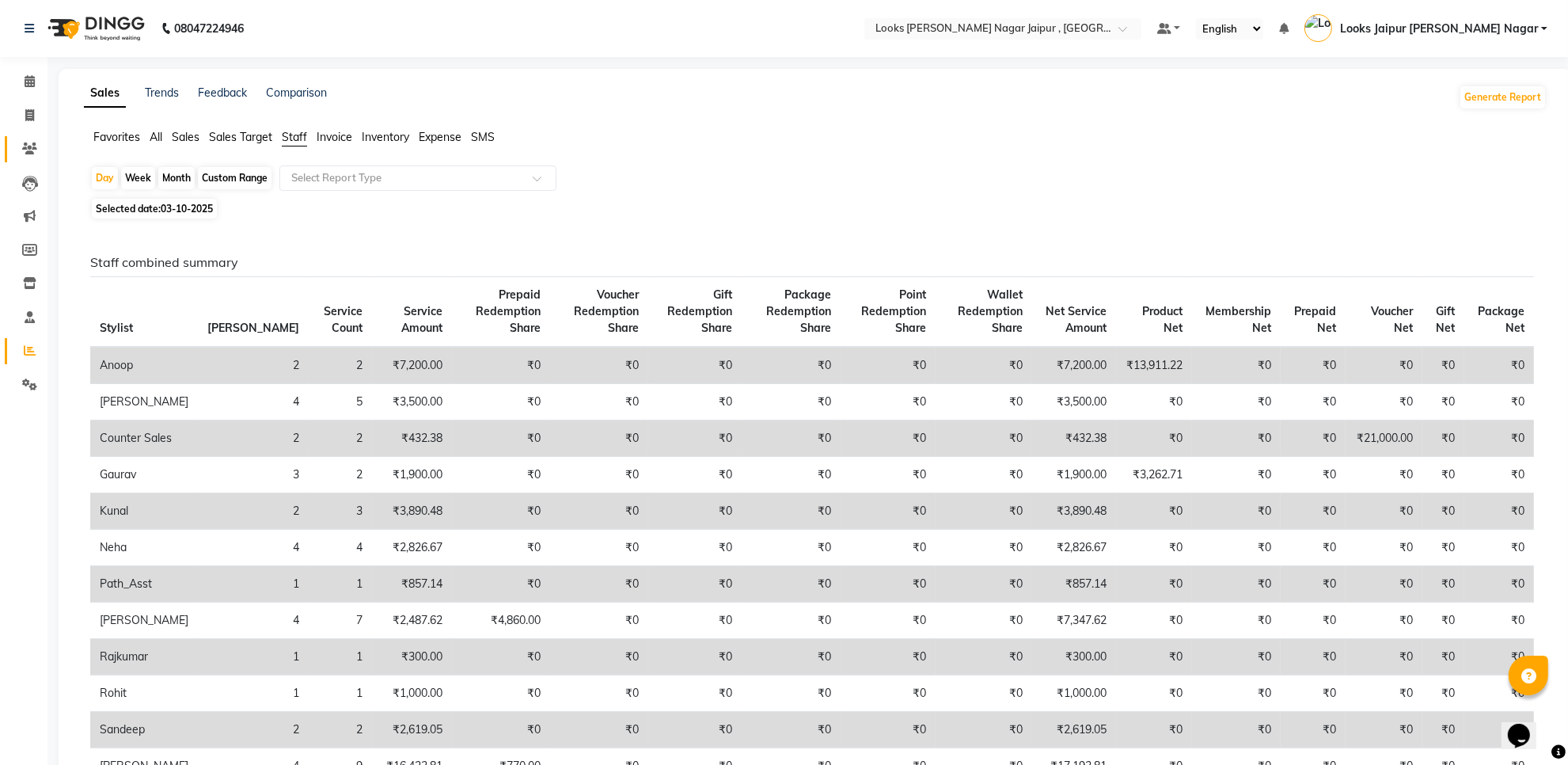
click at [45, 145] on li "Clients" at bounding box center [24, 149] width 47 height 34
click at [21, 144] on span at bounding box center [29, 149] width 27 height 18
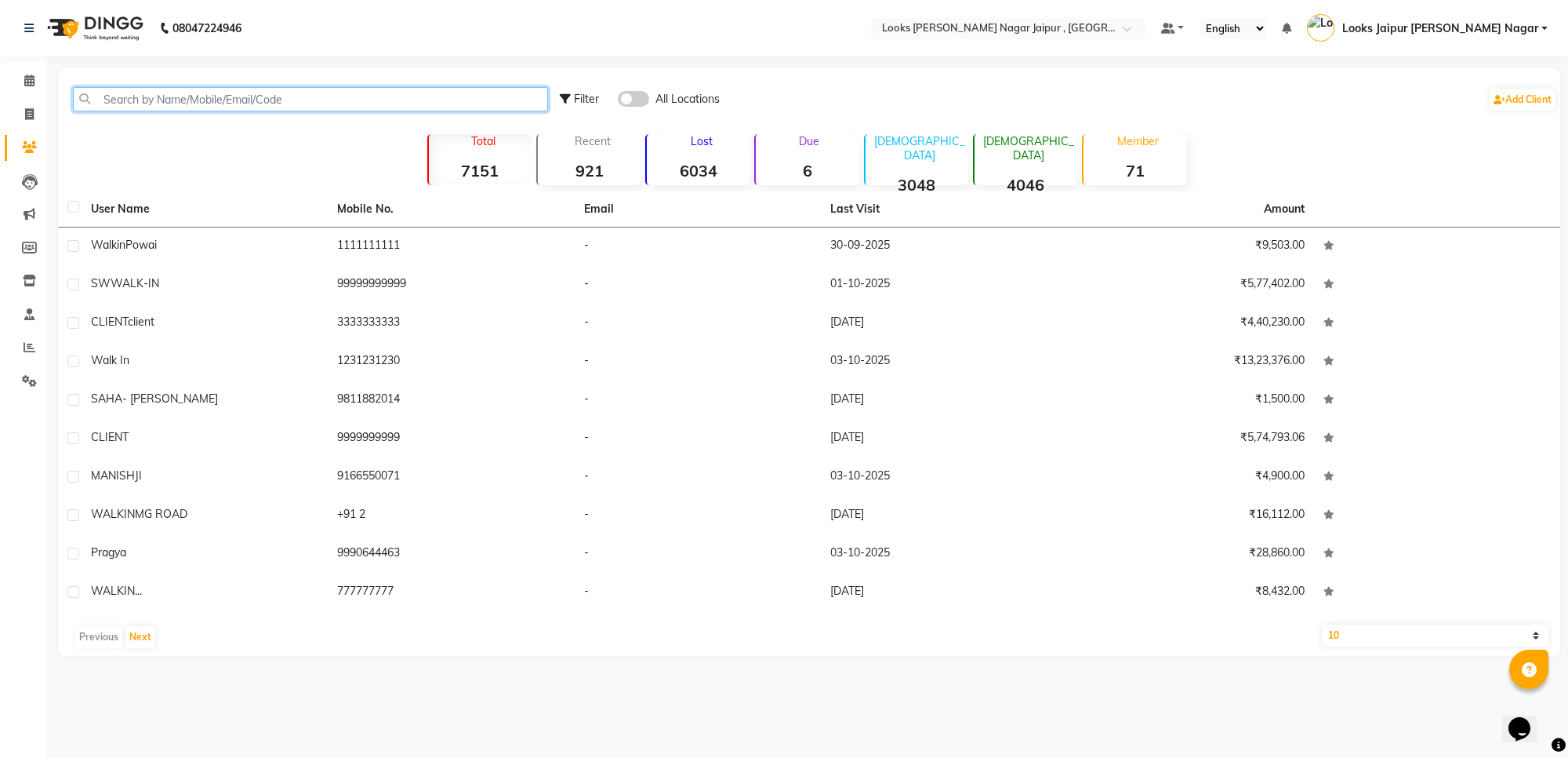
click at [291, 102] on input "text" at bounding box center [311, 100] width 475 height 24
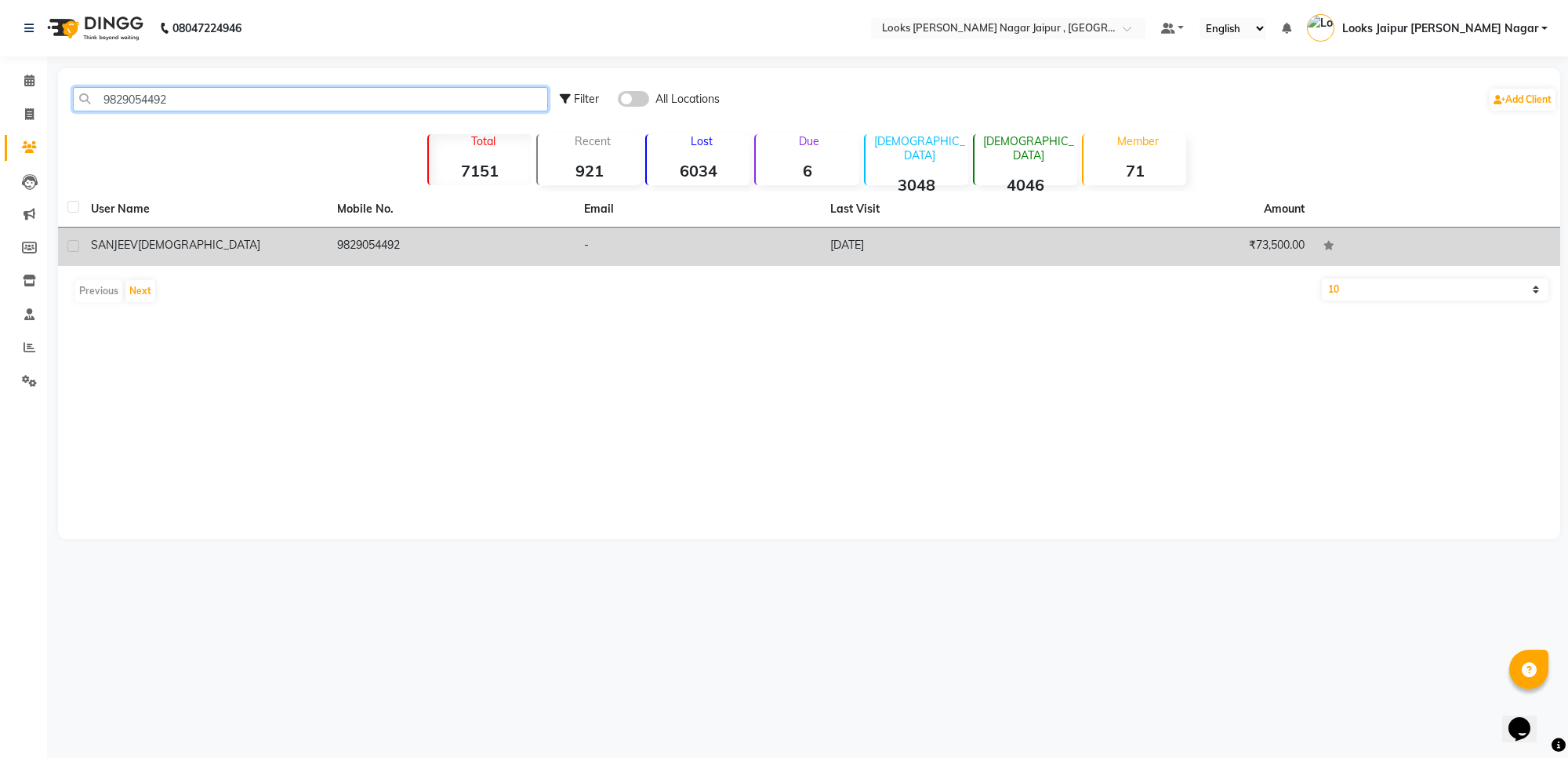
type input "9829054492"
click at [469, 245] on td "9829054492" at bounding box center [451, 246] width 246 height 39
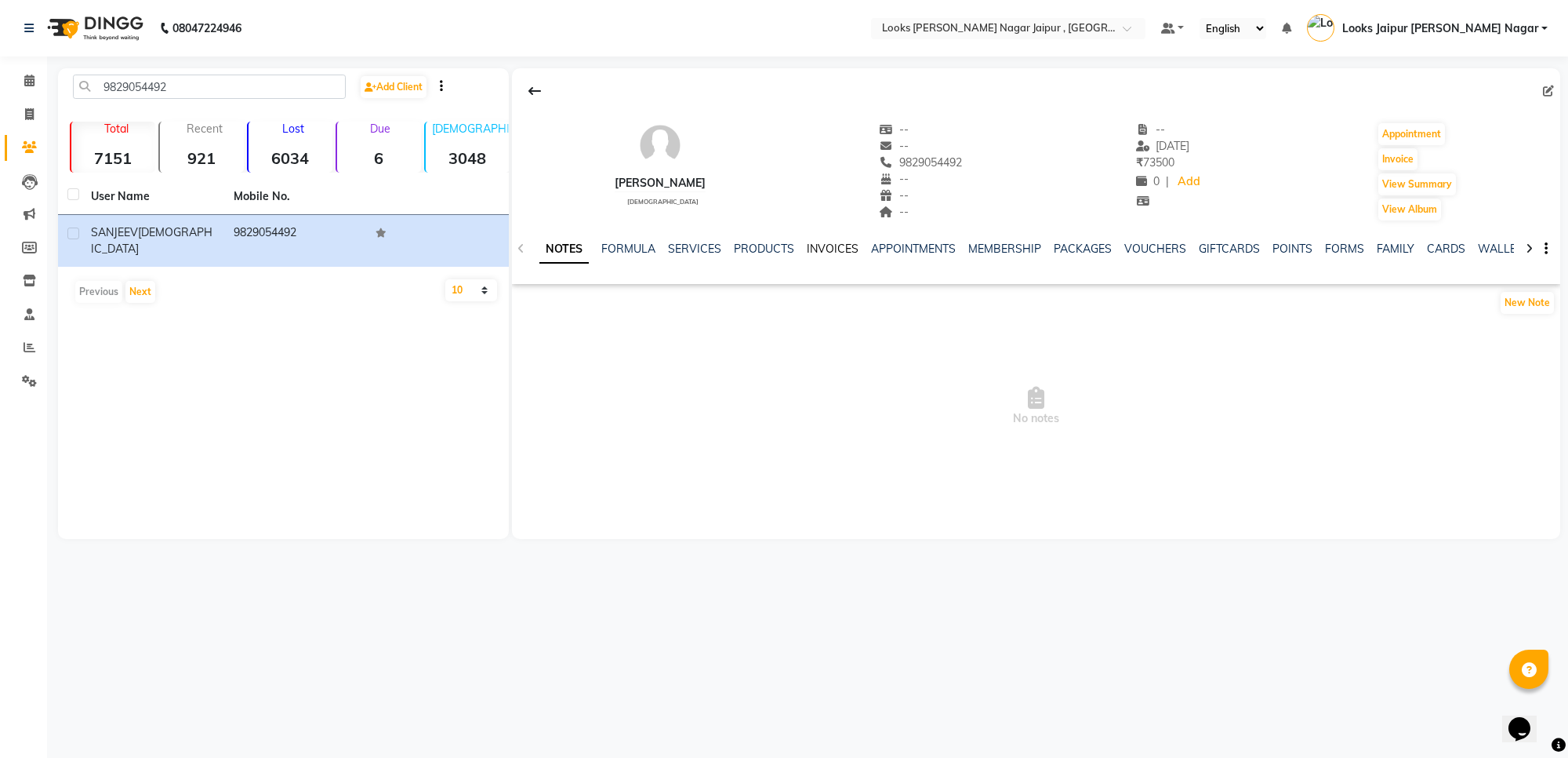
click at [829, 245] on link "INVOICES" at bounding box center [832, 248] width 52 height 14
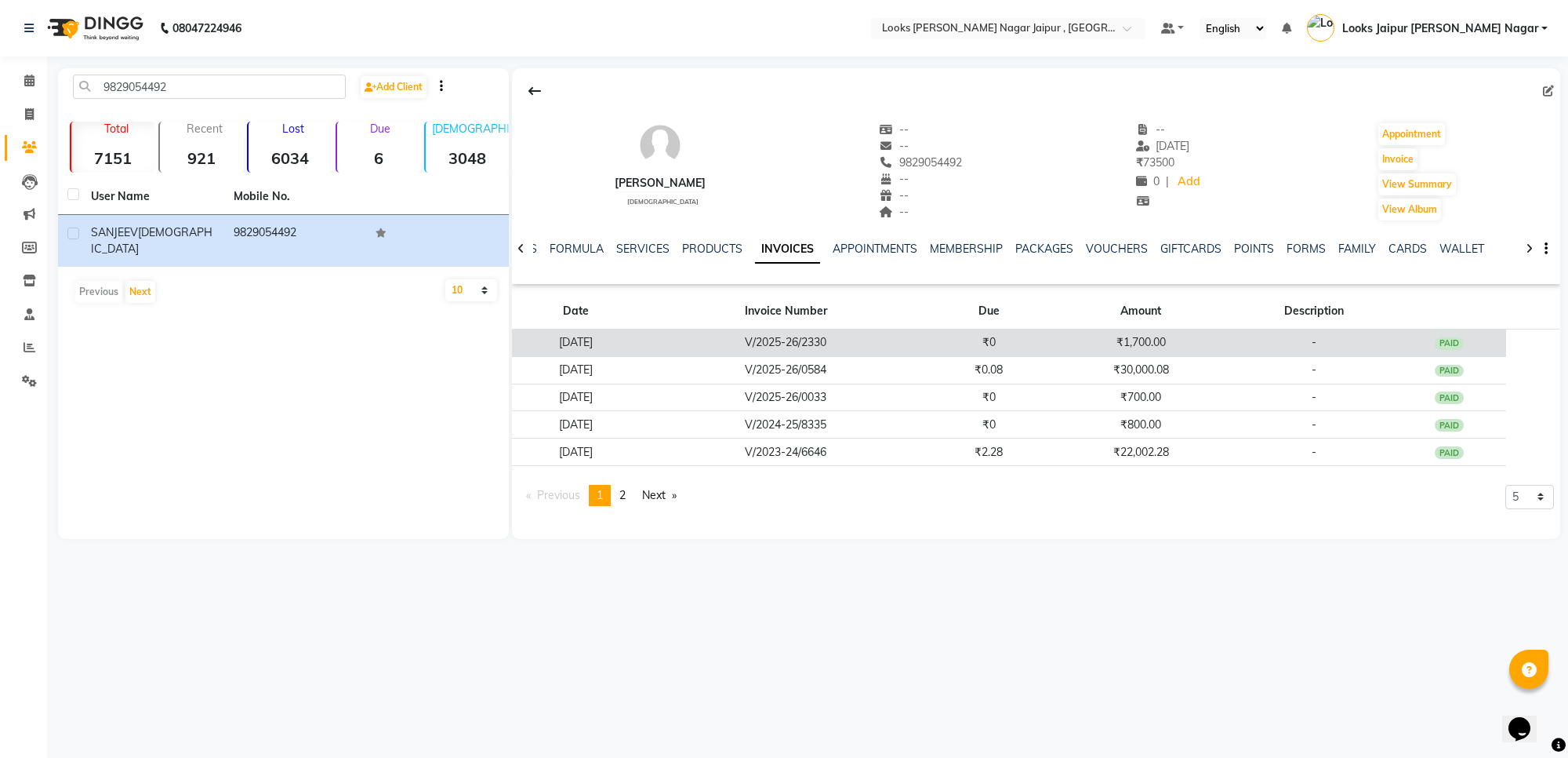
click at [1465, 344] on div "PAID" at bounding box center [1450, 343] width 30 height 12
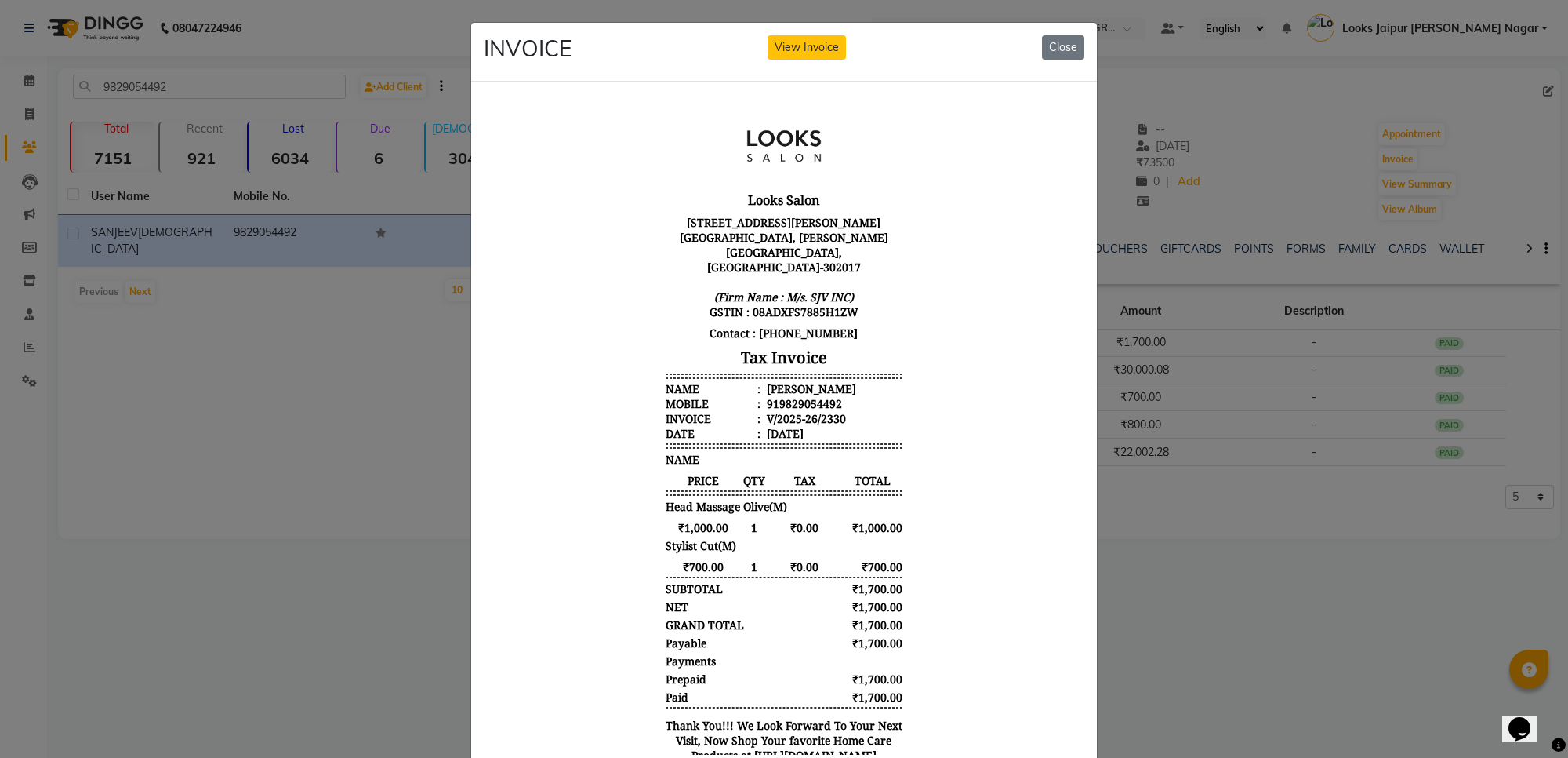
click at [1253, 243] on ngb-modal-window "INVOICE View Invoice Close" at bounding box center [784, 379] width 1568 height 758
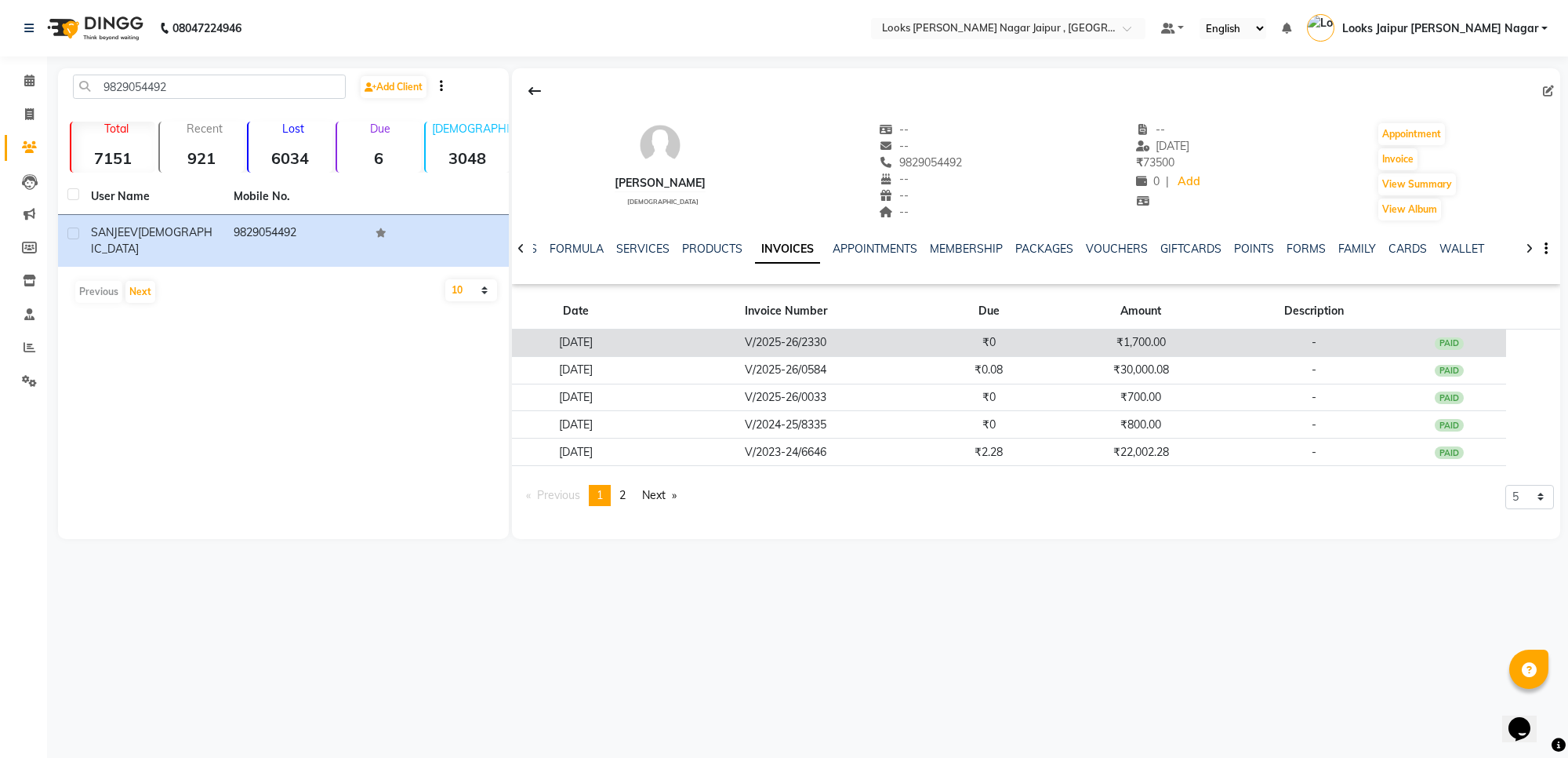
click at [1465, 342] on div "PAID" at bounding box center [1450, 343] width 30 height 12
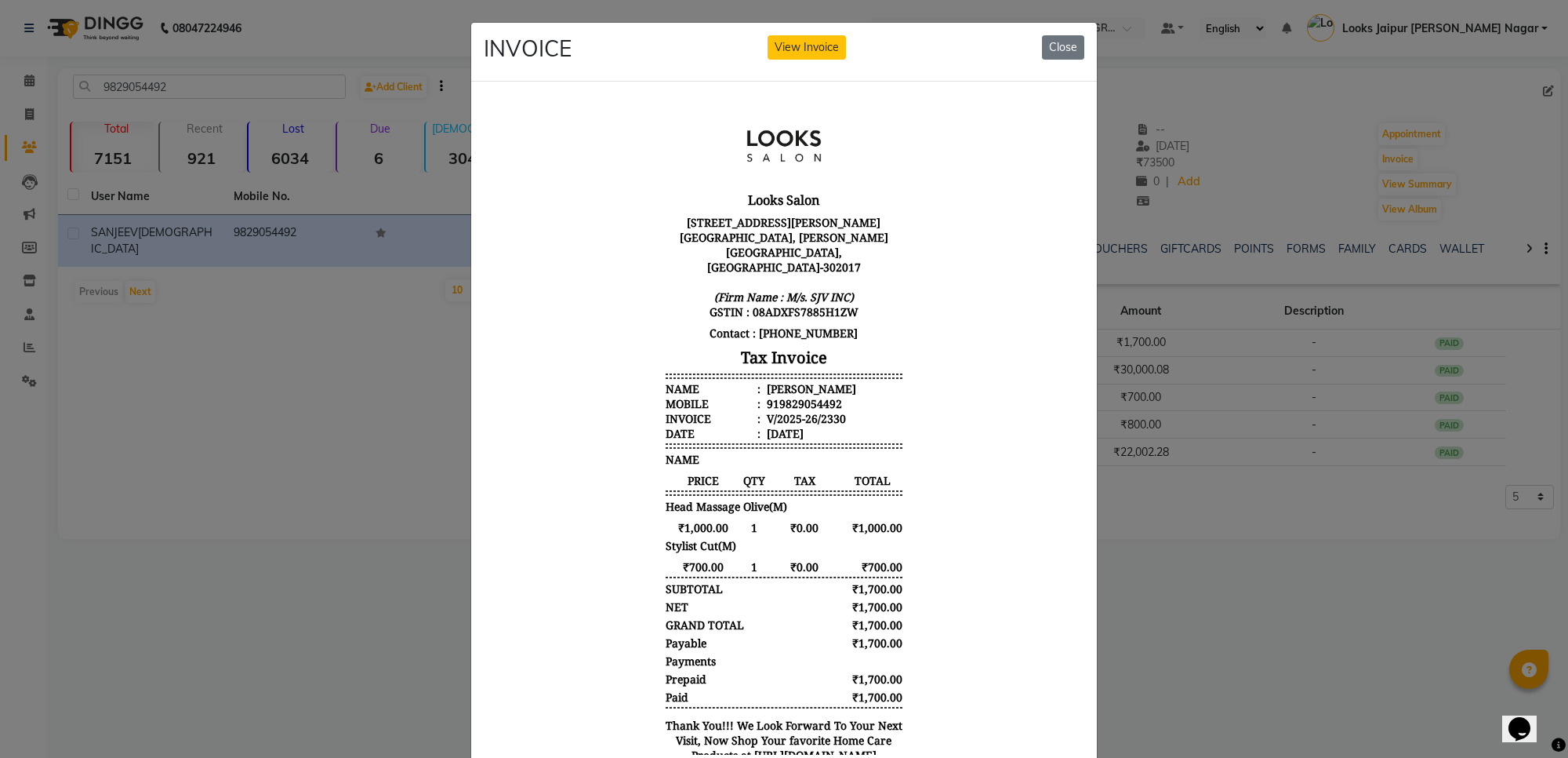
scroll to position [12, 0]
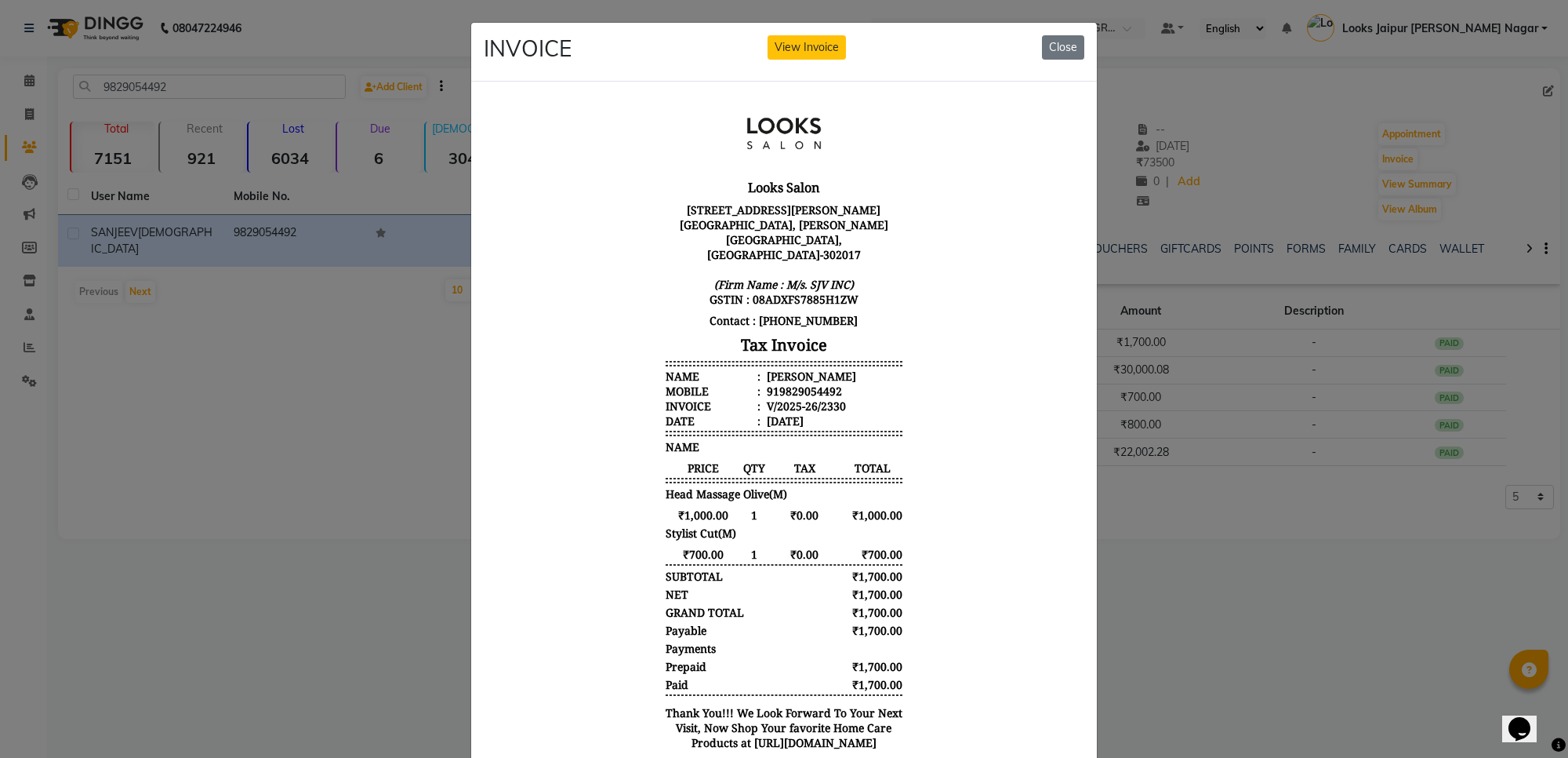
drag, startPoint x: 1184, startPoint y: 301, endPoint x: 1358, endPoint y: 745, distance: 476.9
click at [1189, 350] on ngb-modal-window "INVOICE View Invoice Close" at bounding box center [784, 379] width 1568 height 758
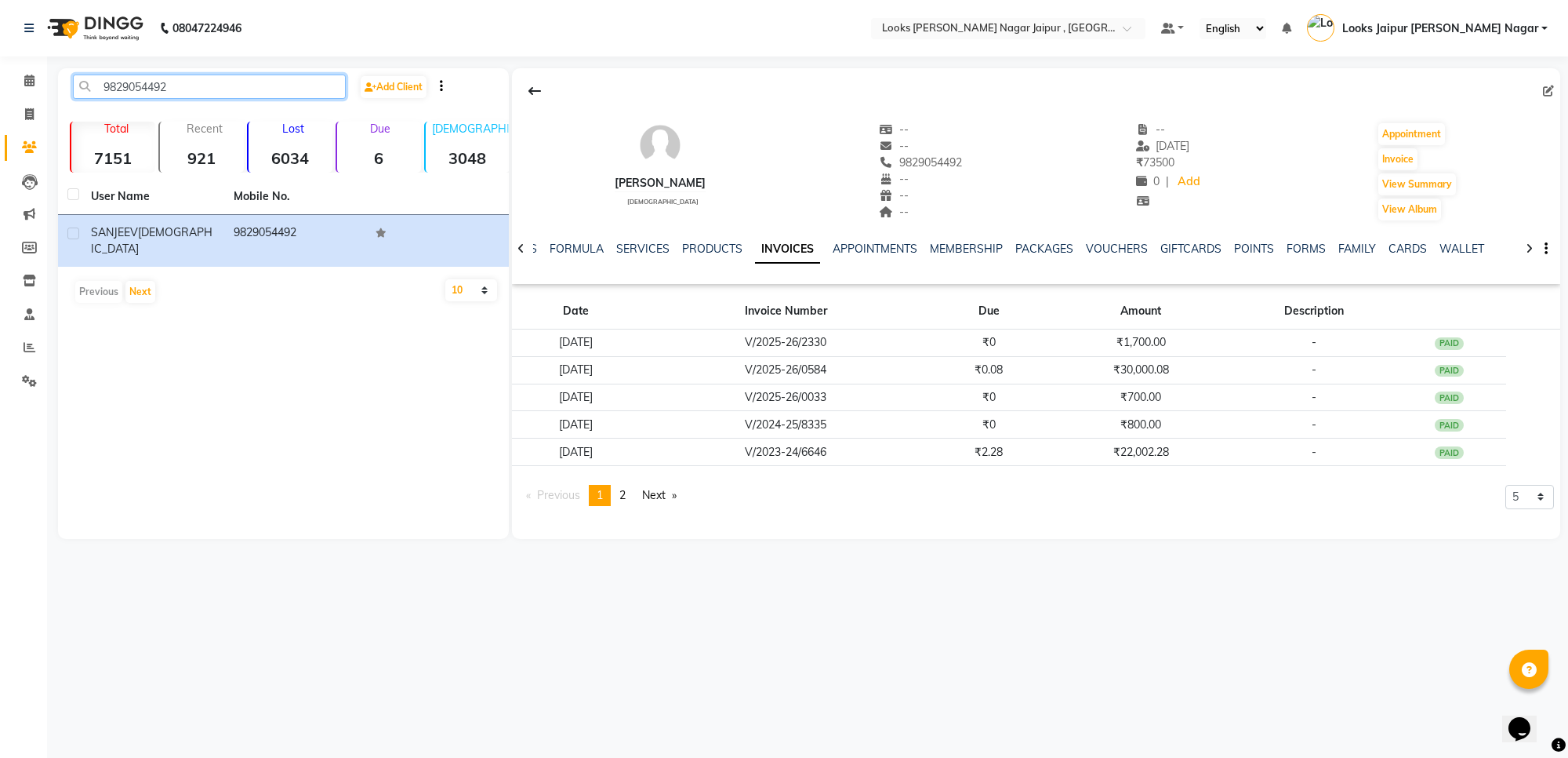
drag, startPoint x: 103, startPoint y: 84, endPoint x: 218, endPoint y: 99, distance: 116.0
click at [218, 99] on div "9829054492 Add Client" at bounding box center [284, 92] width 445 height 37
click at [39, 106] on span at bounding box center [29, 115] width 27 height 18
select select "service"
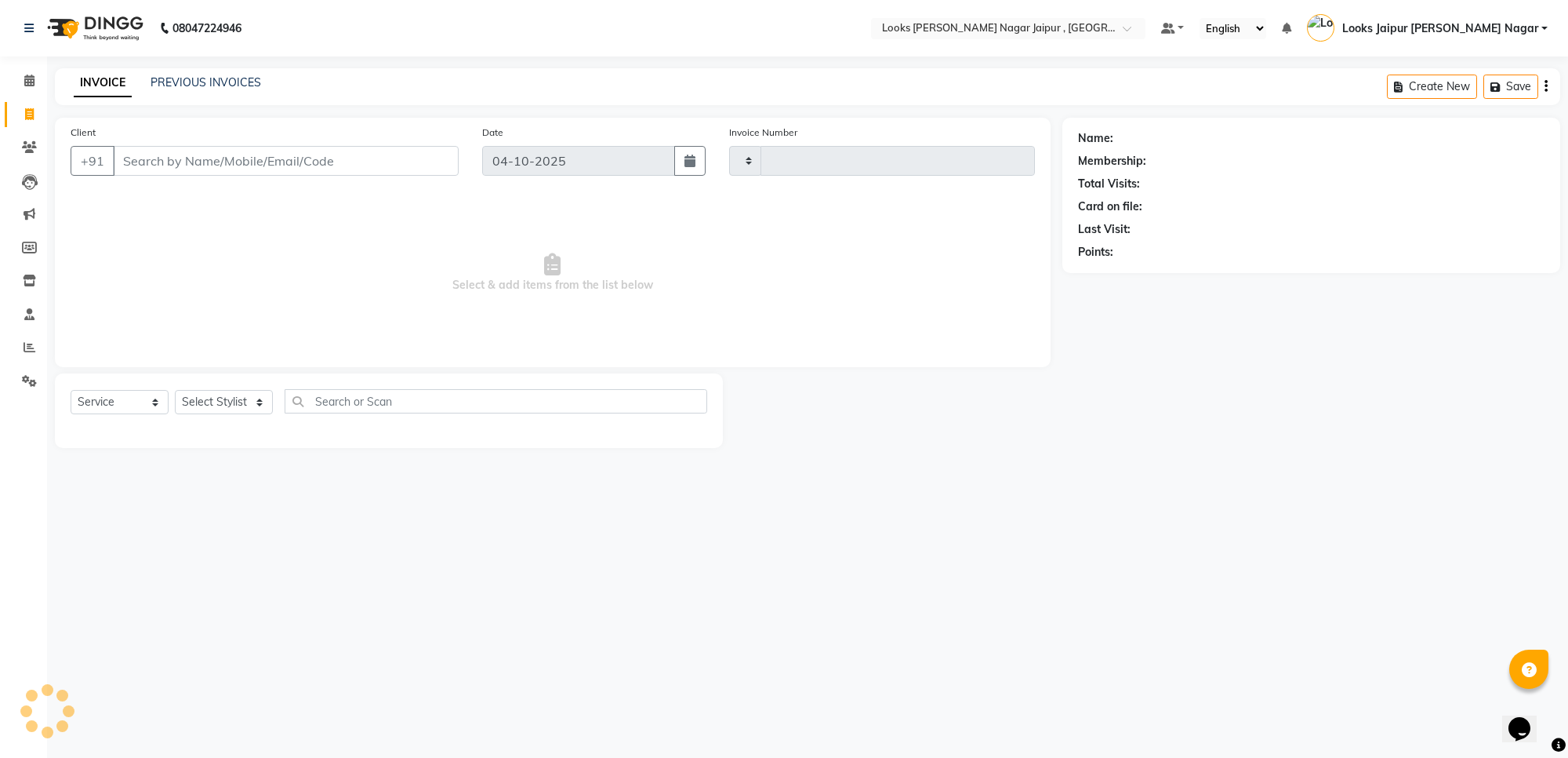
type input "4161"
select select "4317"
type input "9829054492"
select select "1: Object"
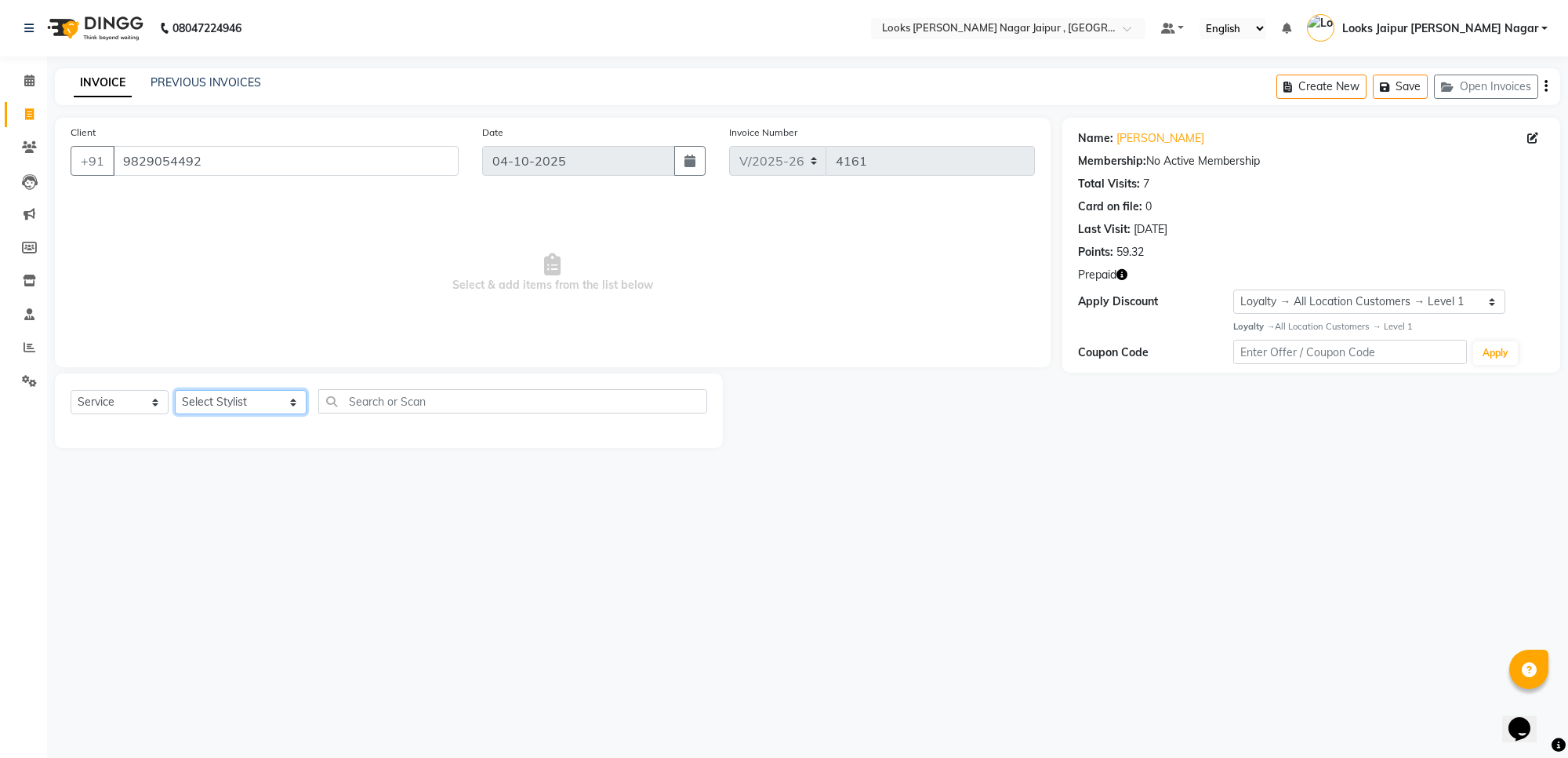
click at [182, 405] on select "Select Stylist [PERSON_NAME] art Anoop [PERSON_NAME] Counter Sales [PERSON_NAME…" at bounding box center [240, 402] width 131 height 24
select select "23560"
click at [175, 390] on select "Select Stylist [PERSON_NAME] art Anoop [PERSON_NAME] Counter Sales [PERSON_NAME…" at bounding box center [240, 402] width 131 height 24
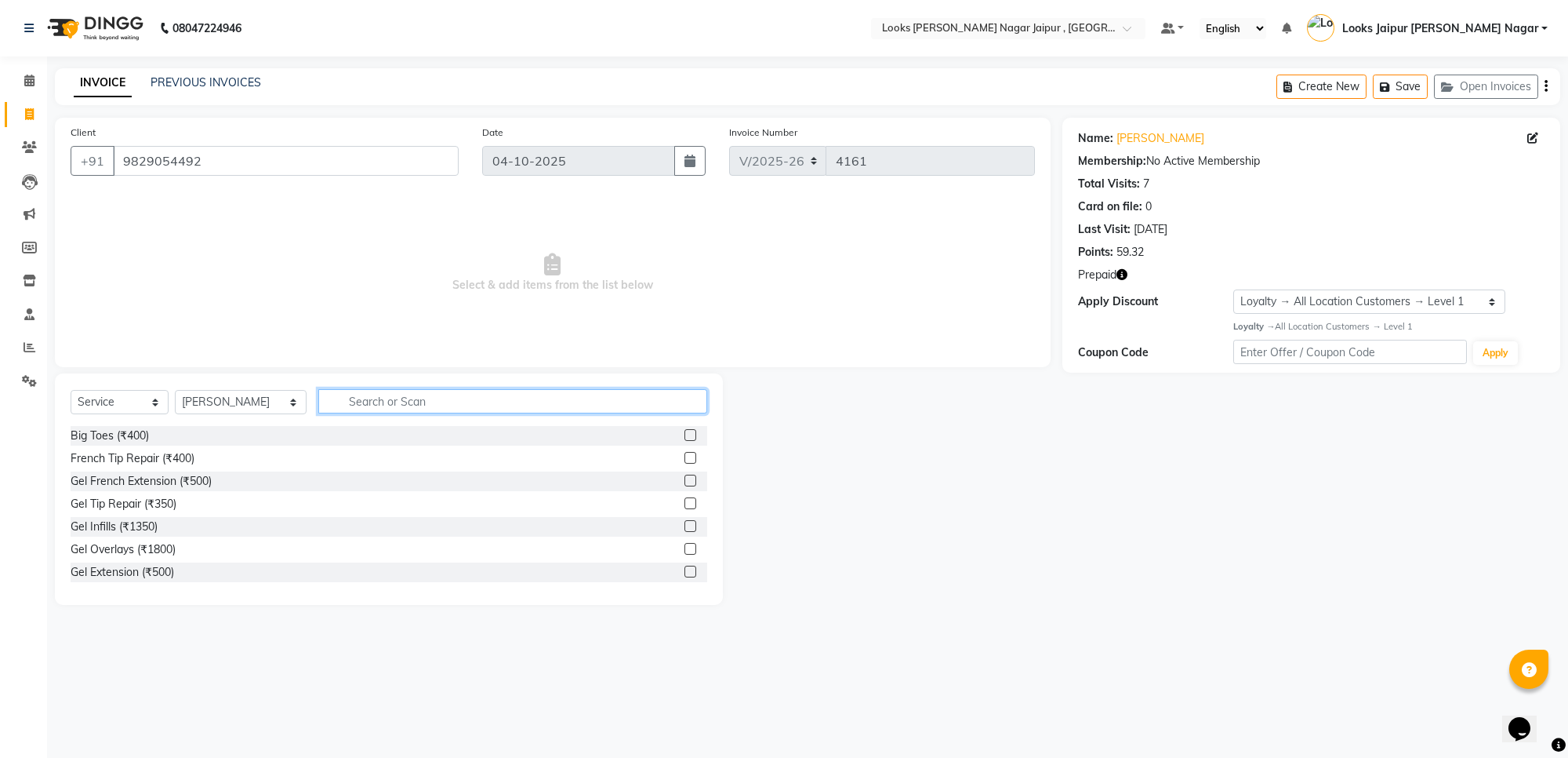
click at [386, 397] on input "text" at bounding box center [513, 401] width 389 height 24
type input "cut"
click at [684, 459] on label at bounding box center [690, 457] width 12 height 12
click at [684, 459] on input "checkbox" at bounding box center [689, 458] width 10 height 10
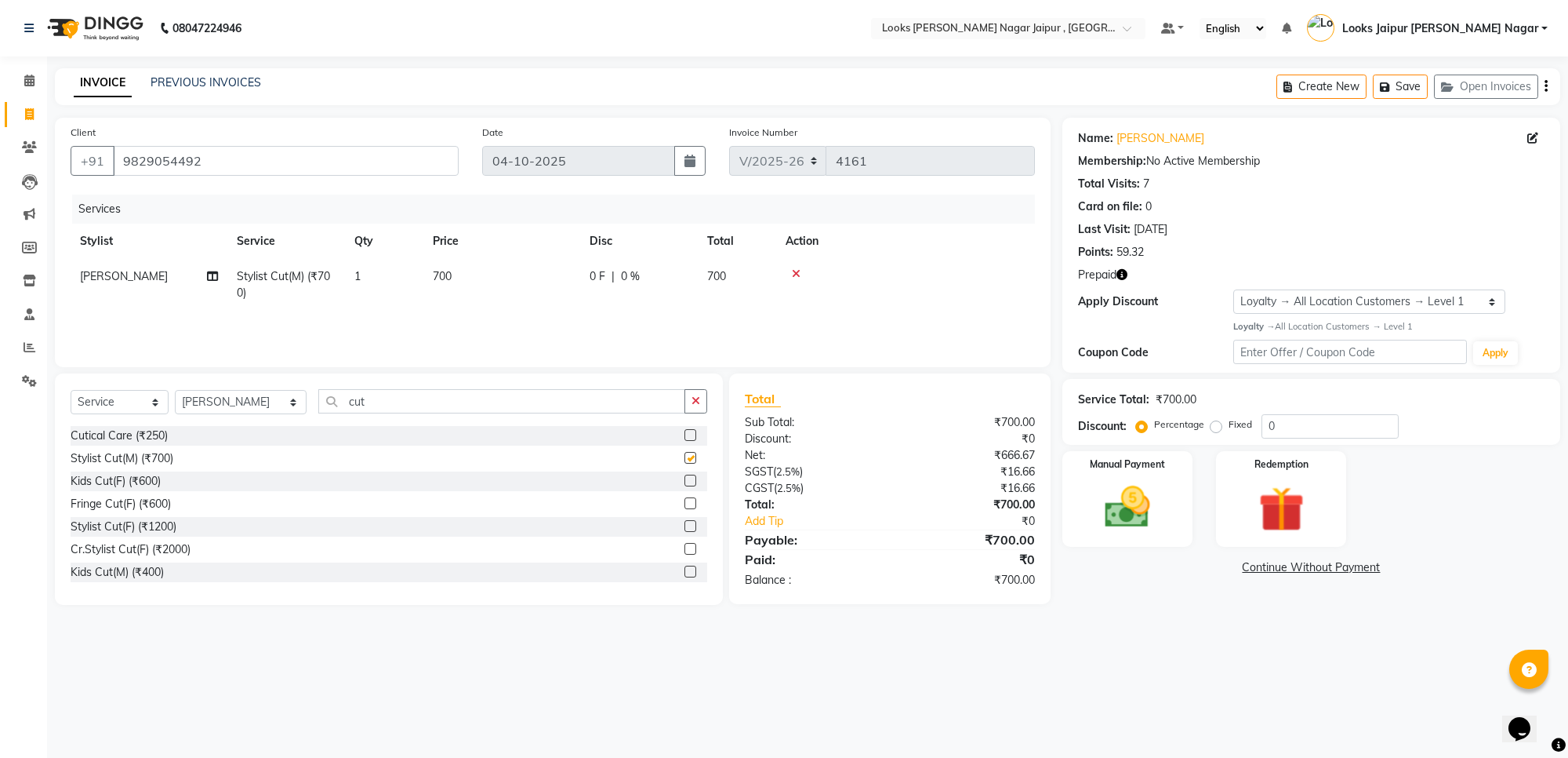
click at [607, 271] on div "0 F | 0 %" at bounding box center [638, 277] width 99 height 17
checkbox input "false"
select select "23560"
click at [605, 273] on input "700" at bounding box center [576, 281] width 138 height 24
type input "700"
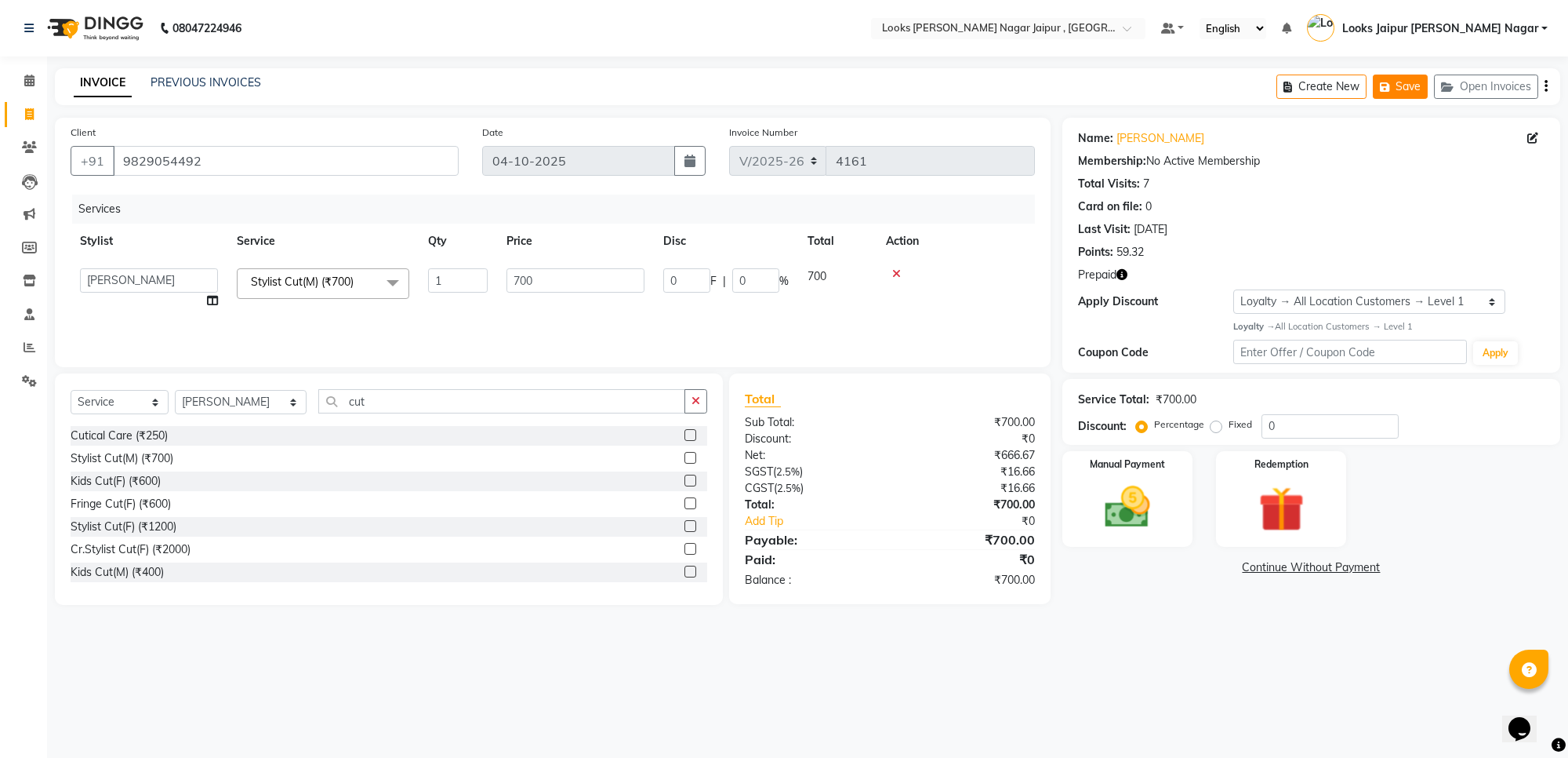
click at [1391, 83] on icon "button" at bounding box center [1388, 87] width 16 height 11
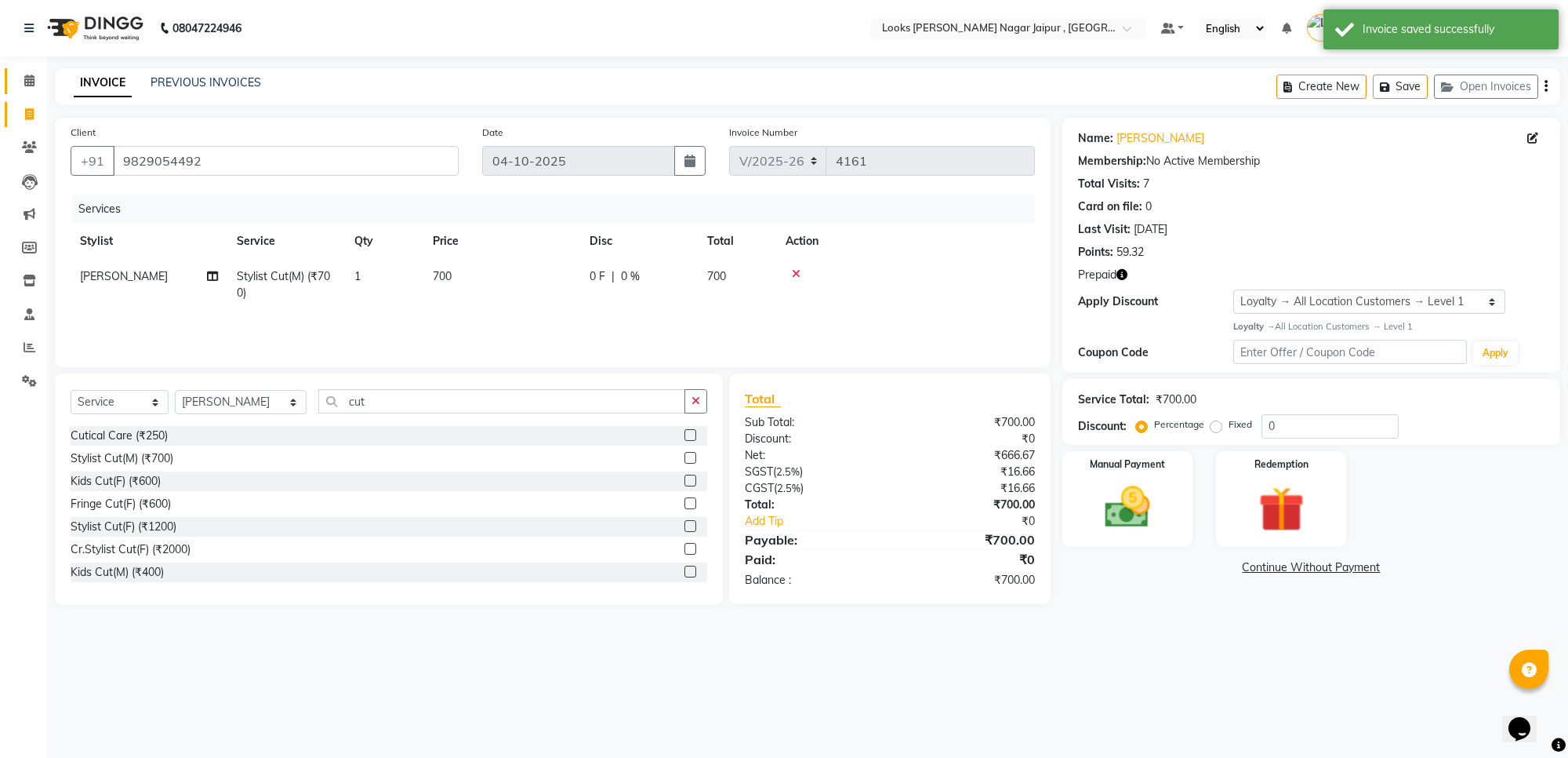
click at [37, 69] on link "Calendar" at bounding box center [23, 82] width 38 height 26
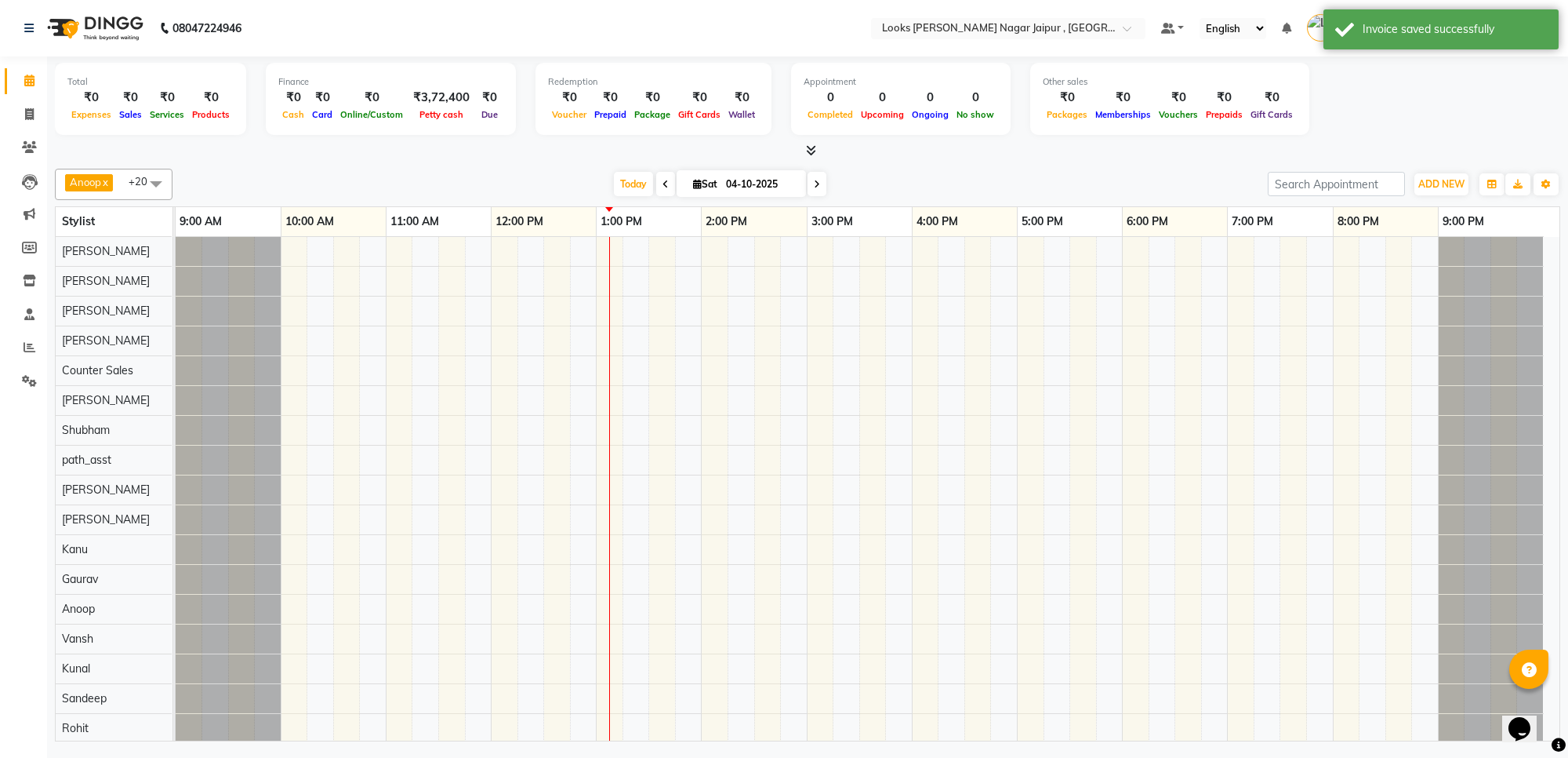
click at [23, 130] on li "Invoice" at bounding box center [23, 115] width 47 height 34
